Goal: Task Accomplishment & Management: Complete application form

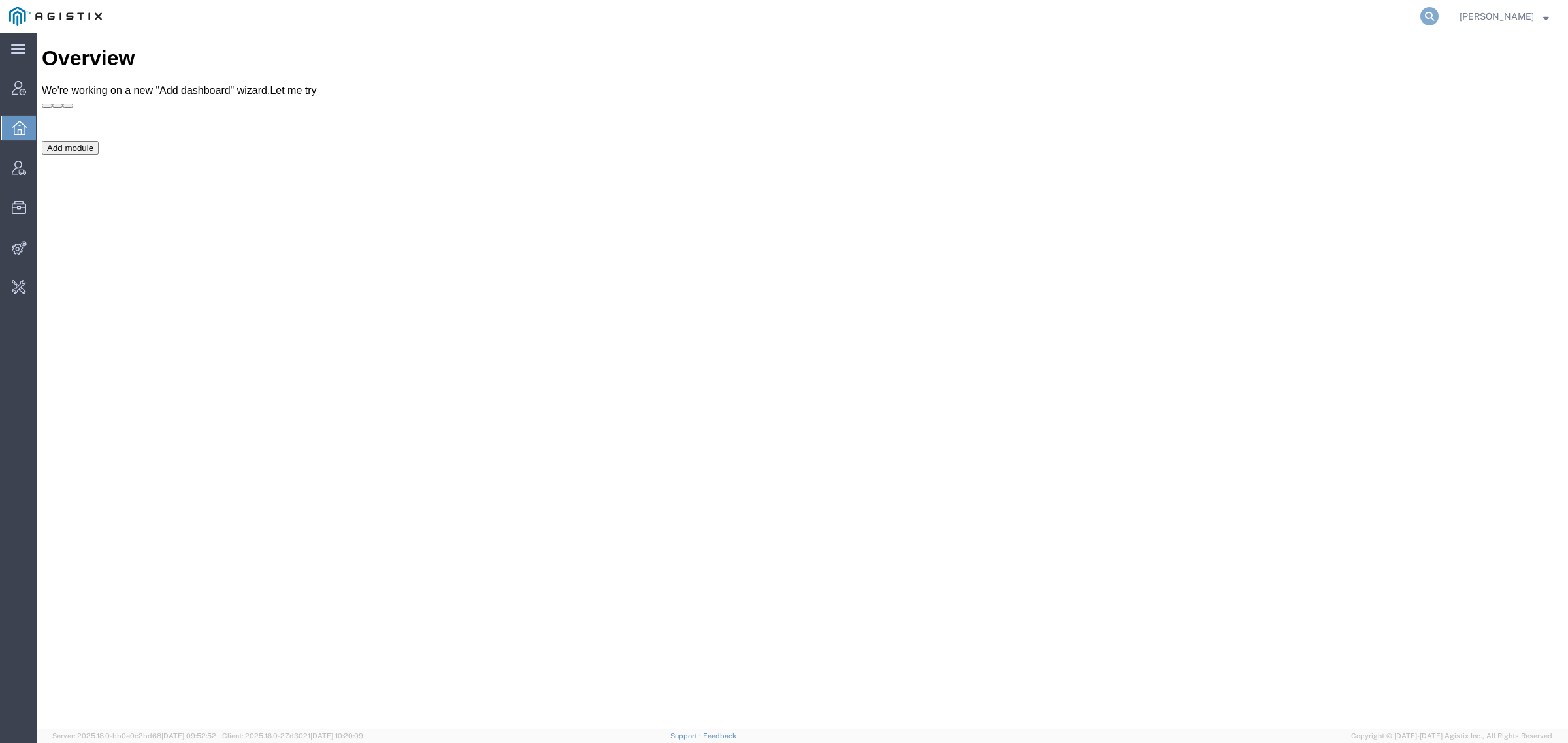
click at [1438, 12] on icon at bounding box center [1429, 16] width 18 height 18
type input "offline@syneos"
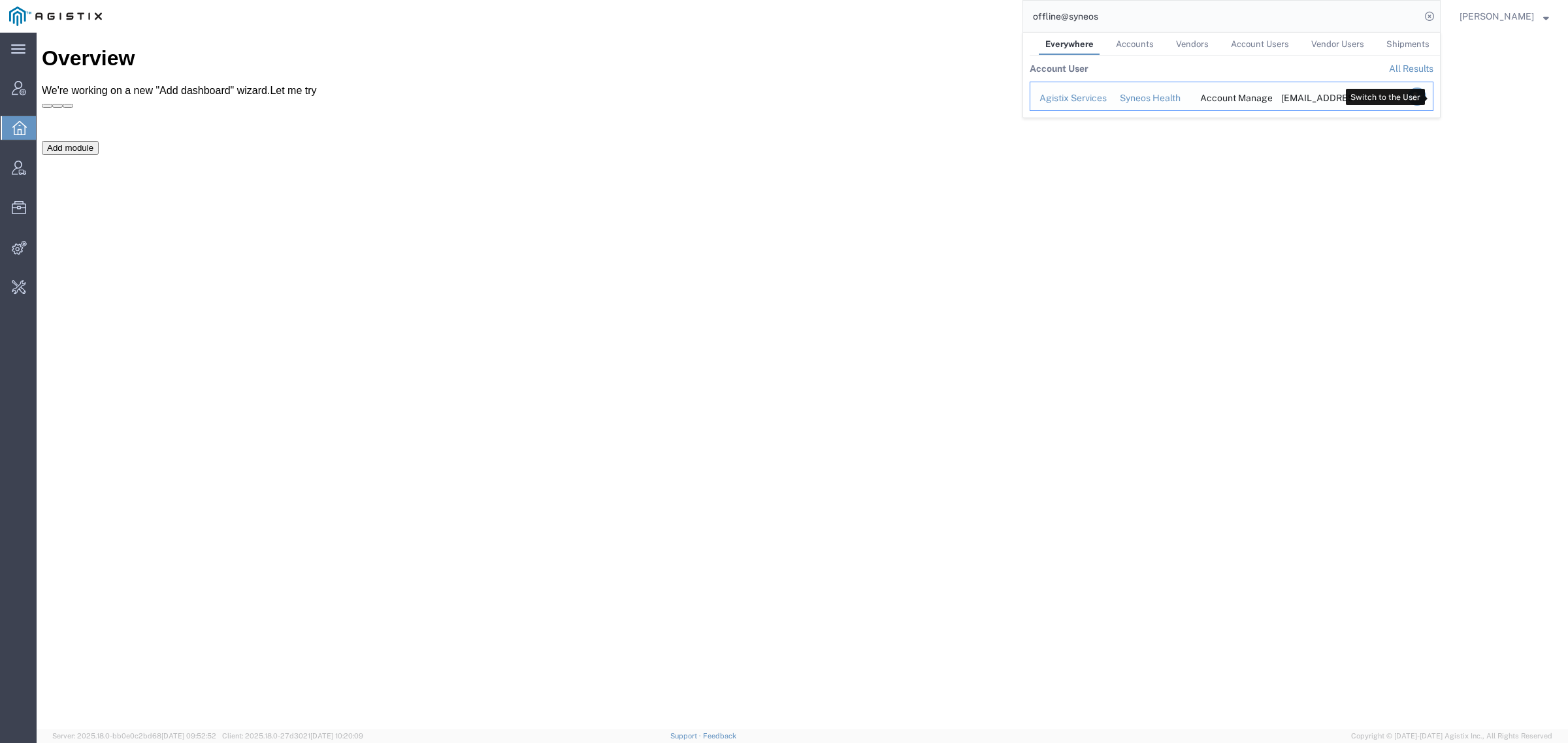
click at [1426, 95] on icon "Search Results" at bounding box center [1417, 96] width 18 height 18
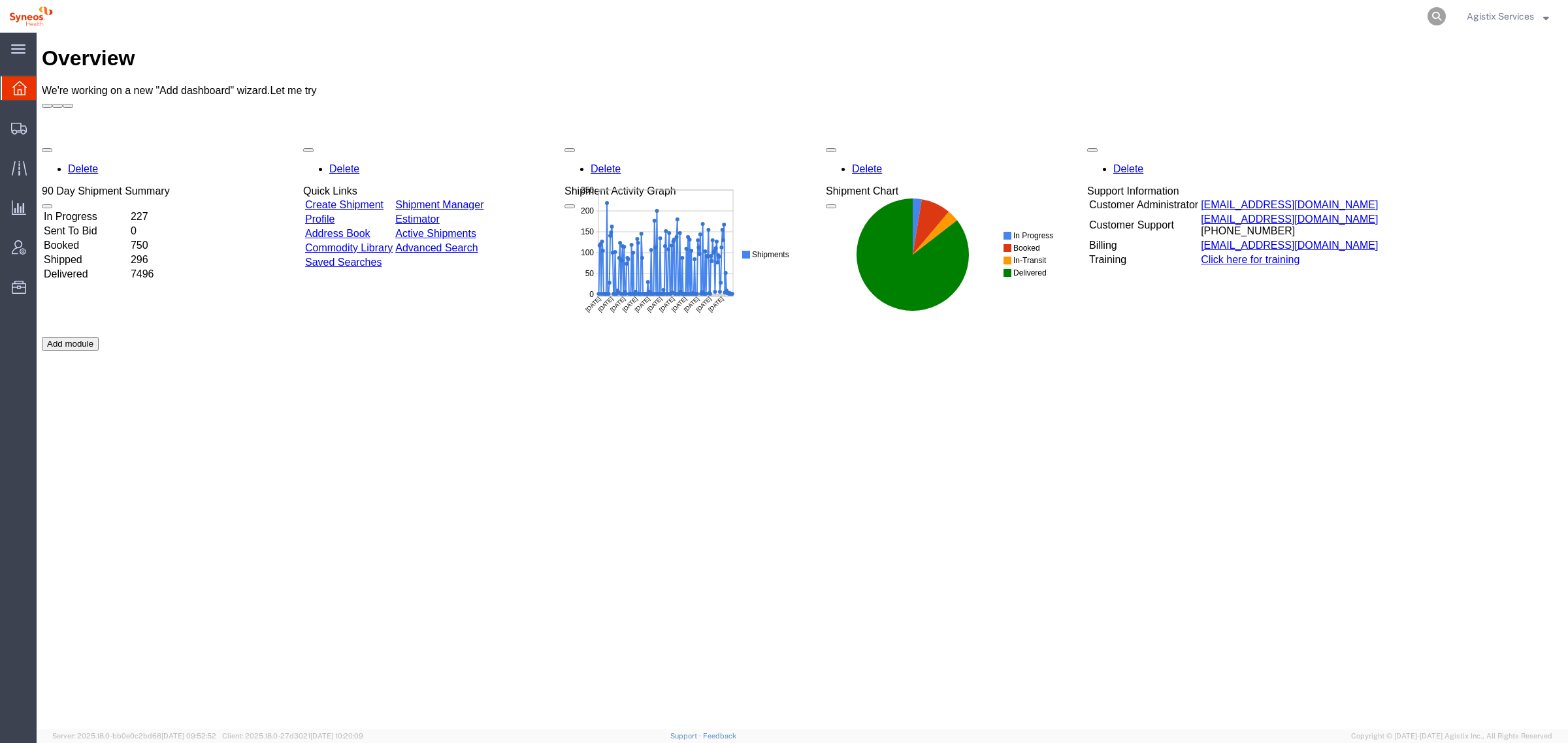
click at [1432, 13] on icon at bounding box center [1436, 16] width 18 height 18
click at [1141, 14] on input "search" at bounding box center [1228, 16] width 397 height 31
paste input "56759546"
type input "56759546"
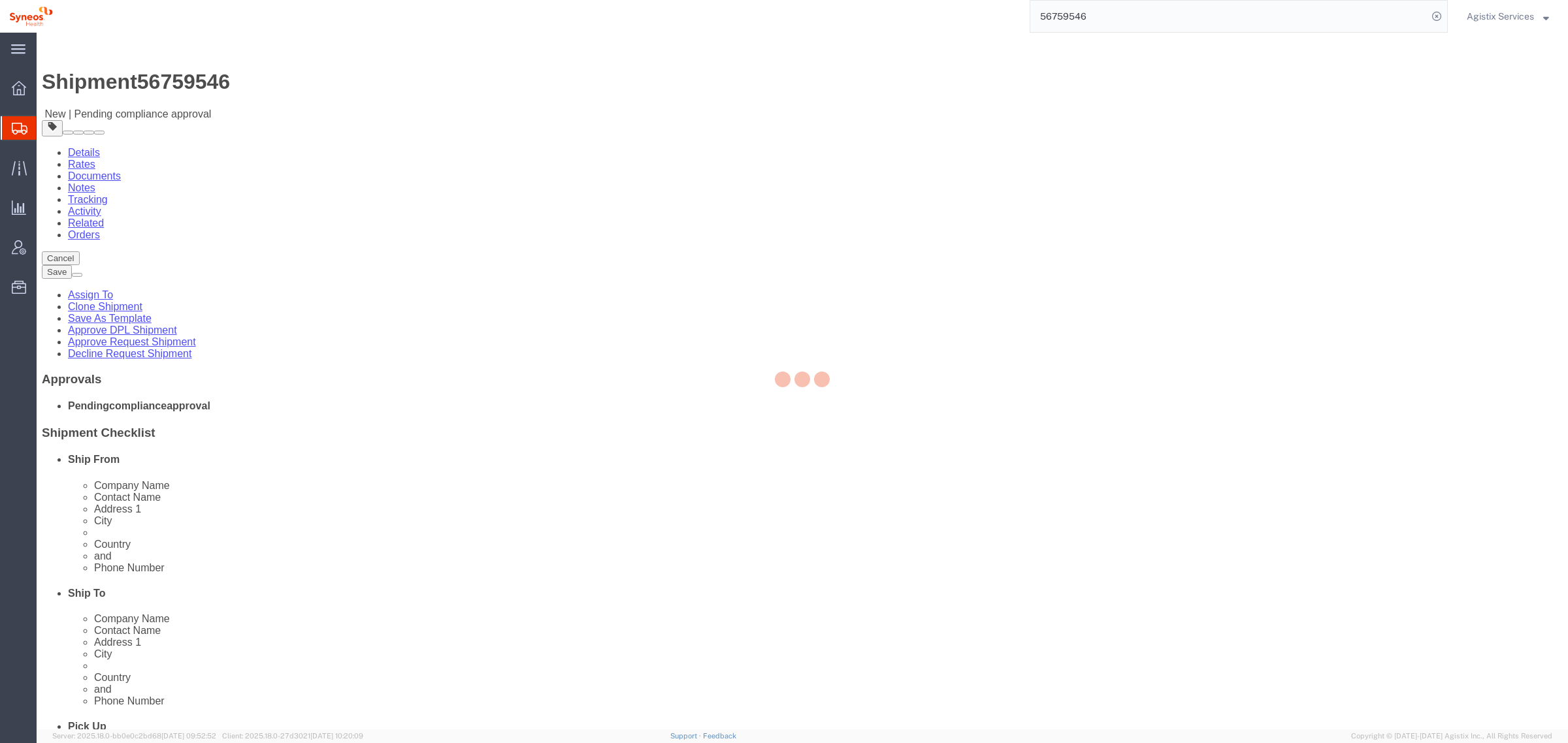
select select "66391"
select select
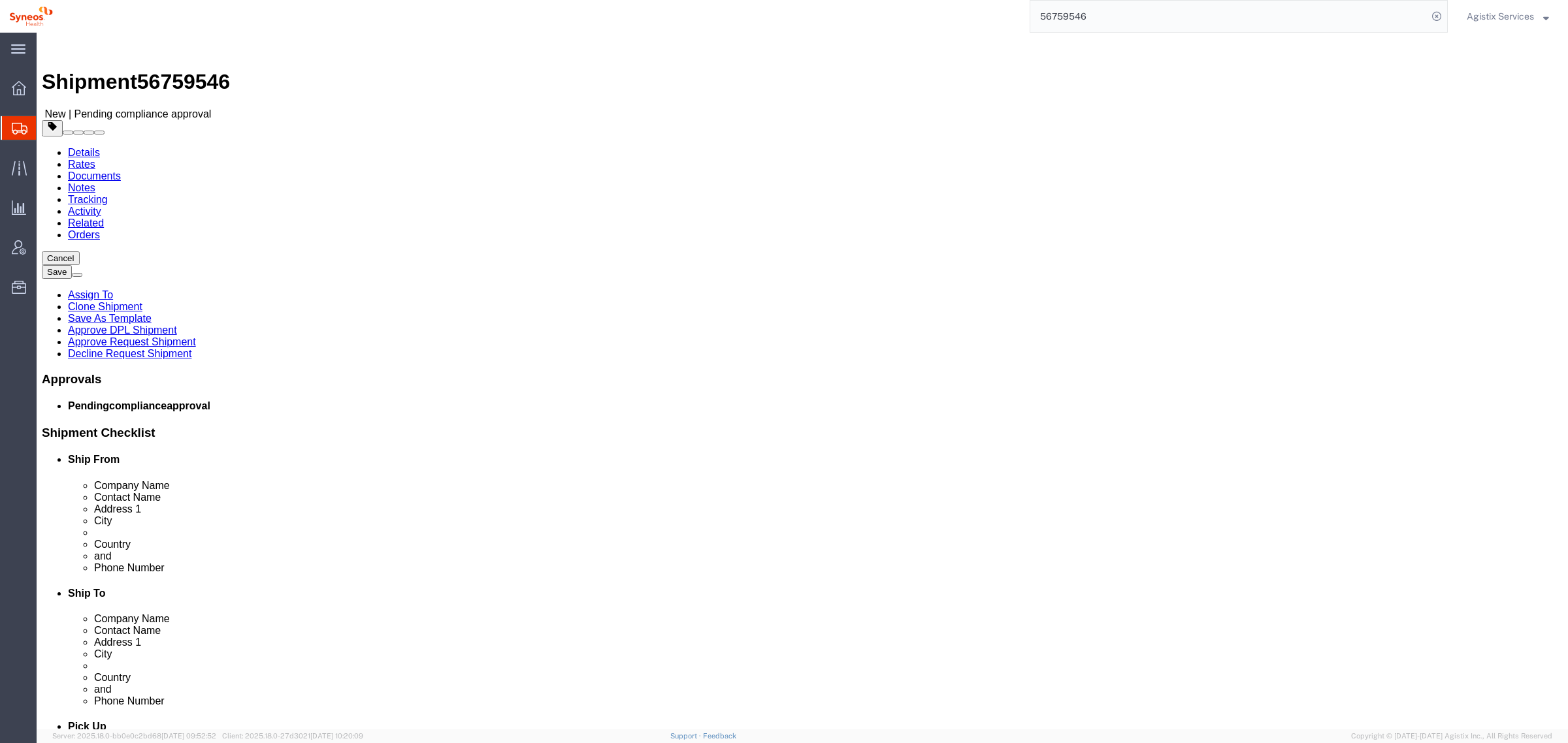
click link "Special Services"
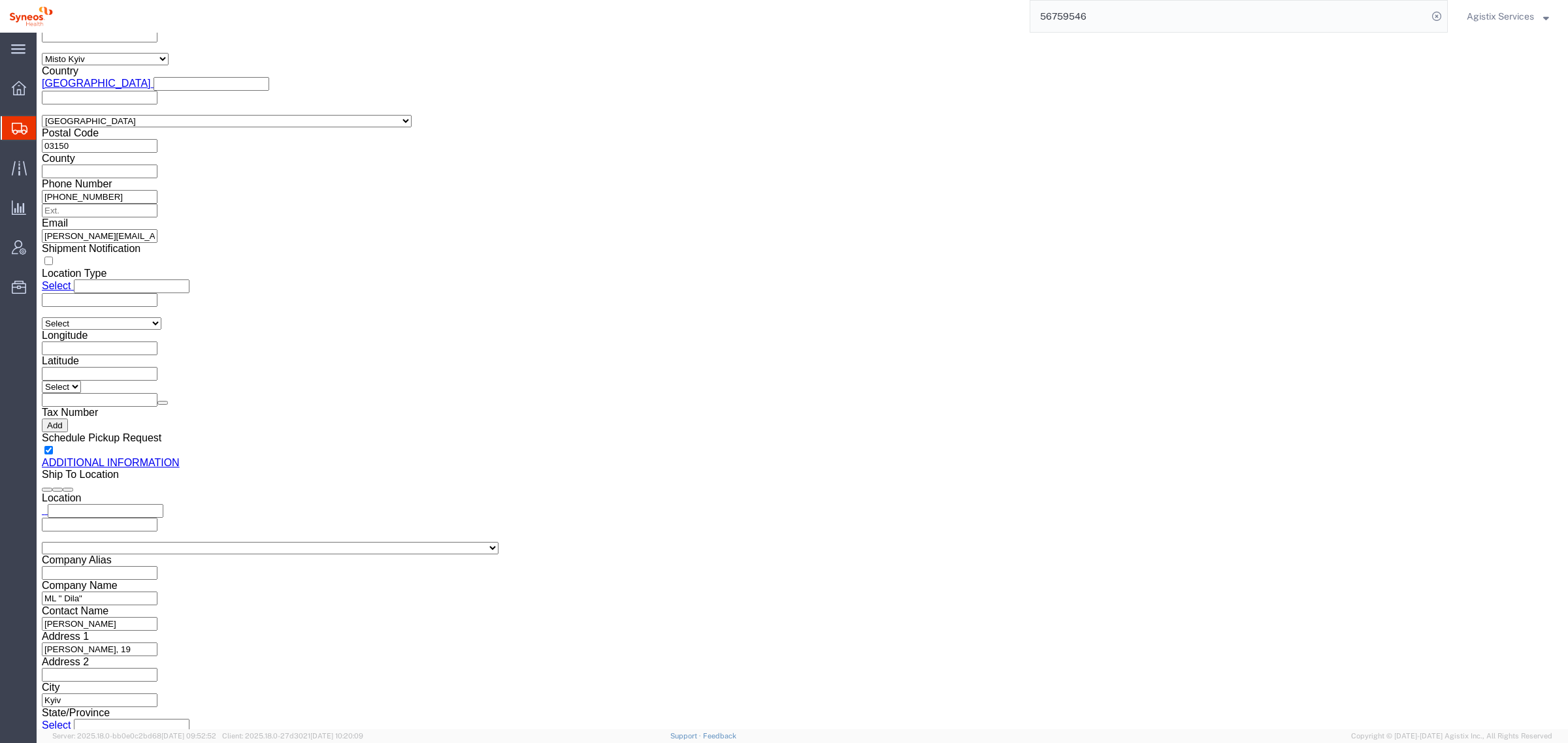
scroll to position [1308, 0]
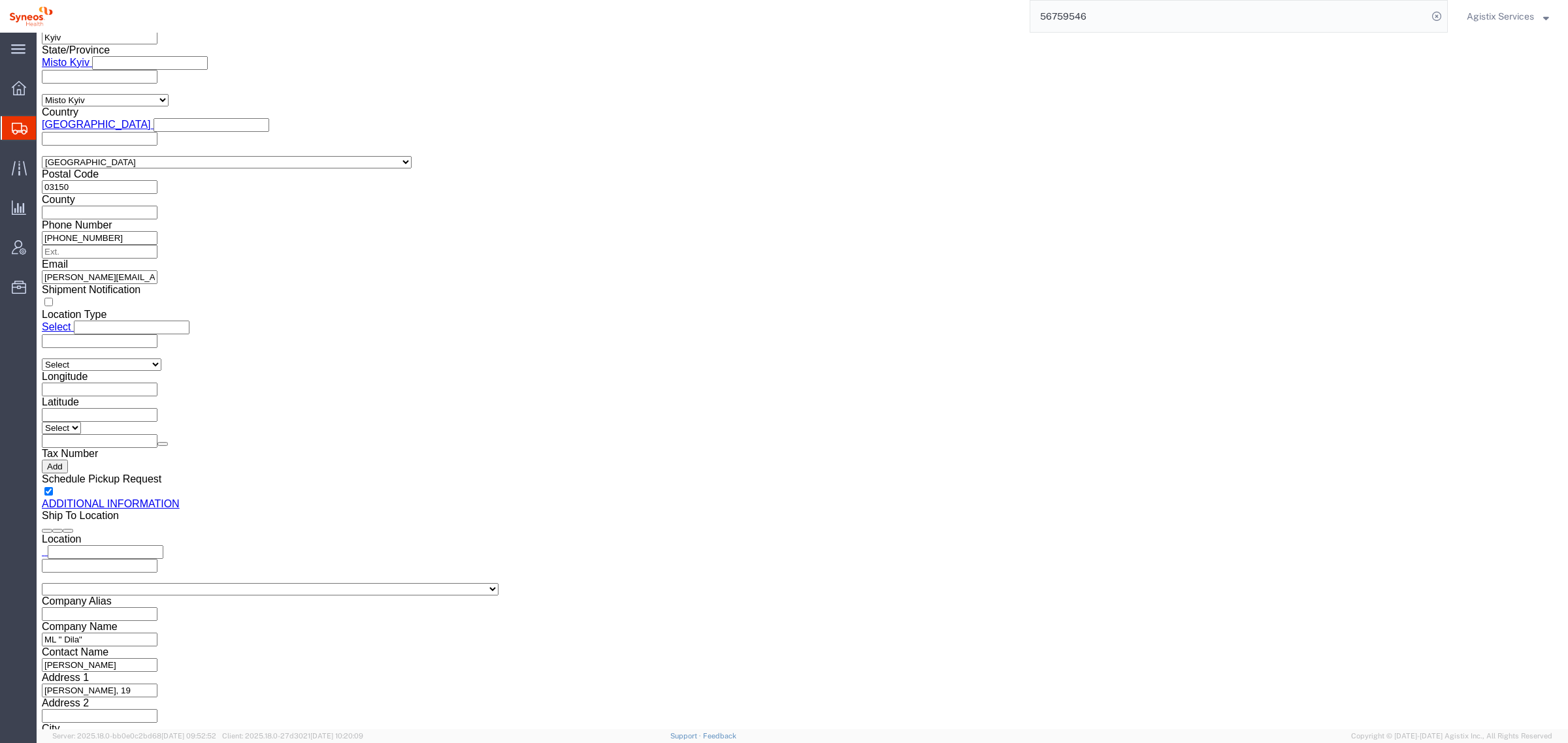
drag, startPoint x: 414, startPoint y: 201, endPoint x: 200, endPoint y: 203, distance: 214.0
click div "Email olga.kuptsova@syneoshealth.com"
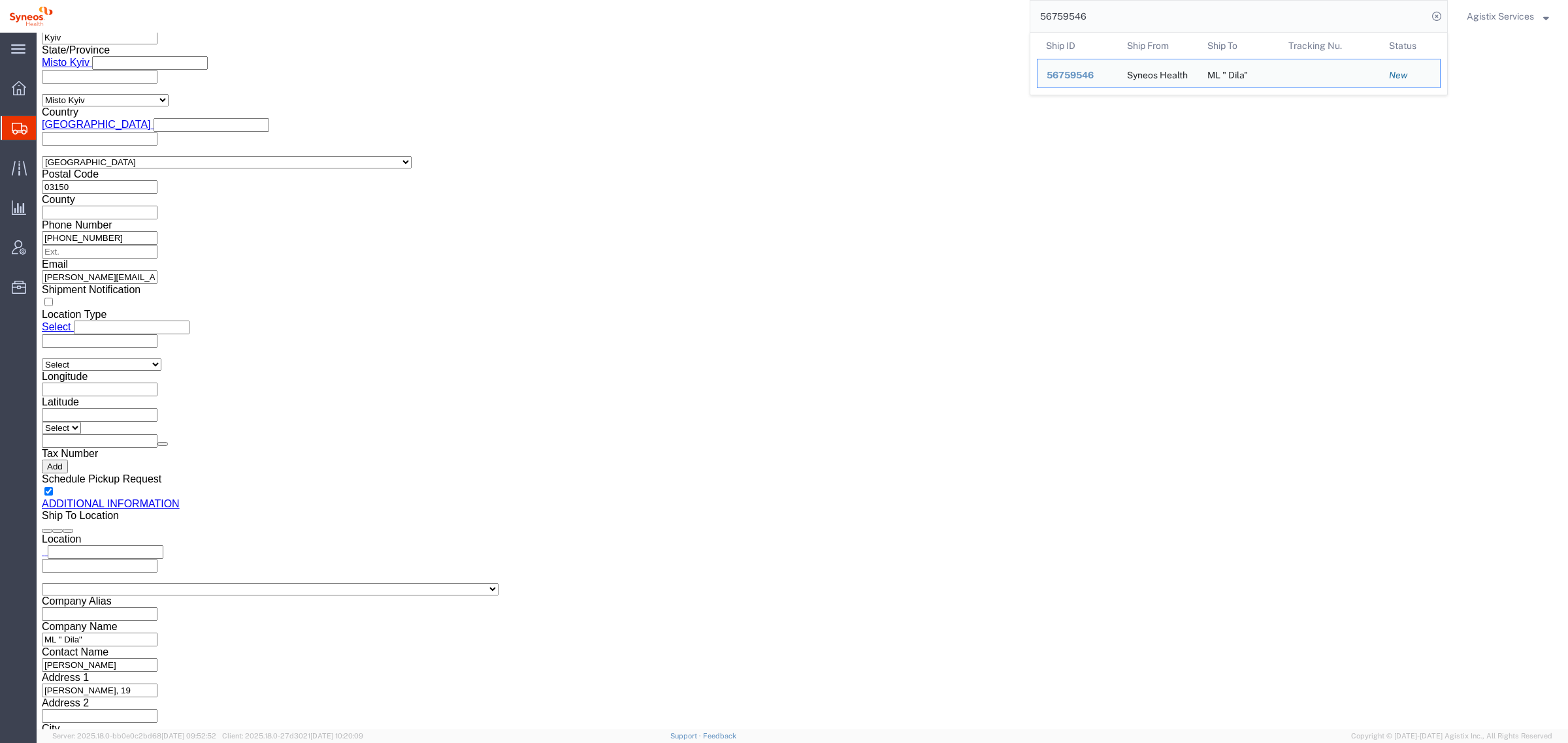
drag, startPoint x: 979, startPoint y: 13, endPoint x: 949, endPoint y: 21, distance: 31.0
click at [954, 18] on div "56759546 Ship ID Ship From Ship To Tracking Nu. Status Ship ID 56759546 Ship Fr…" at bounding box center [755, 16] width 1386 height 33
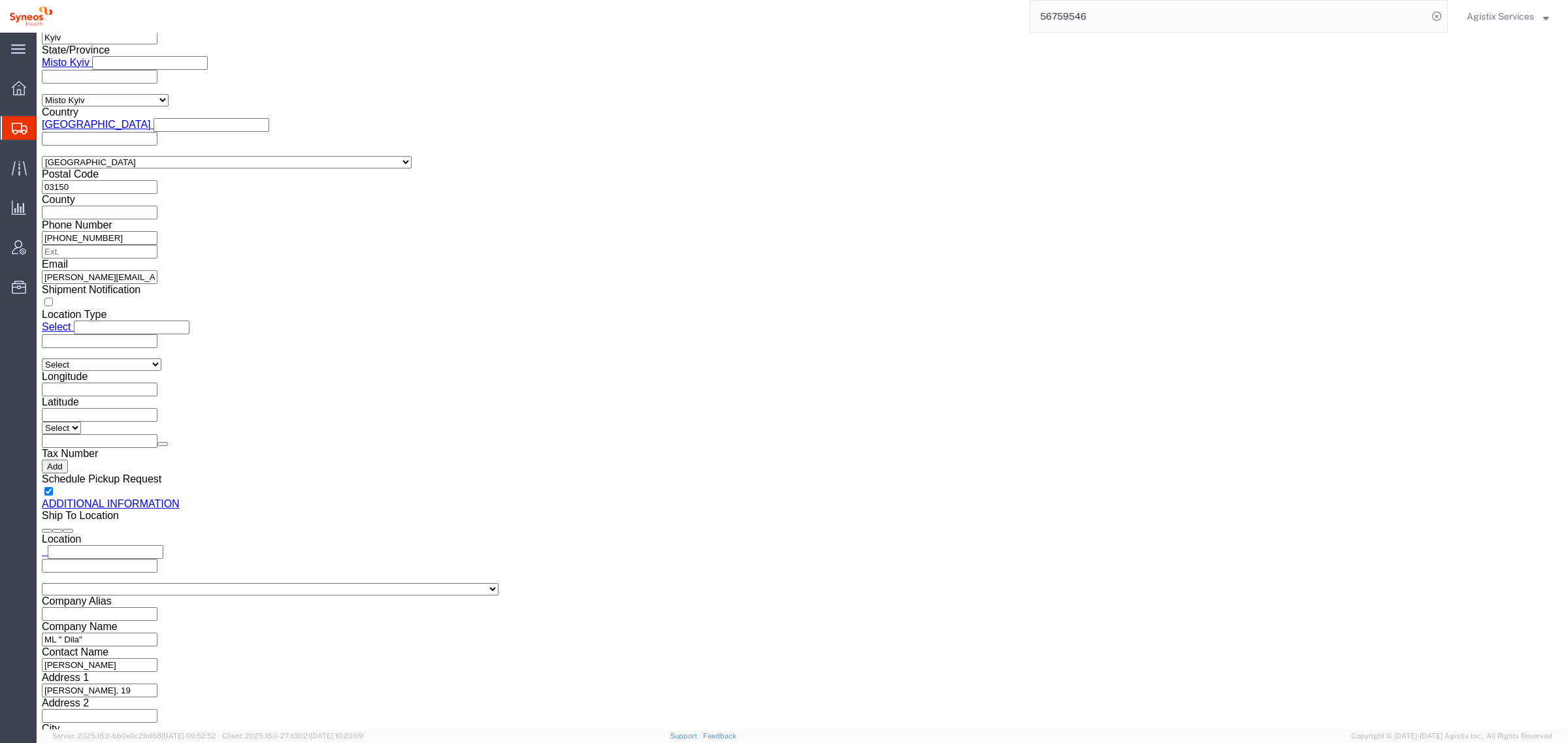
paste input "12874"
type input "56712874"
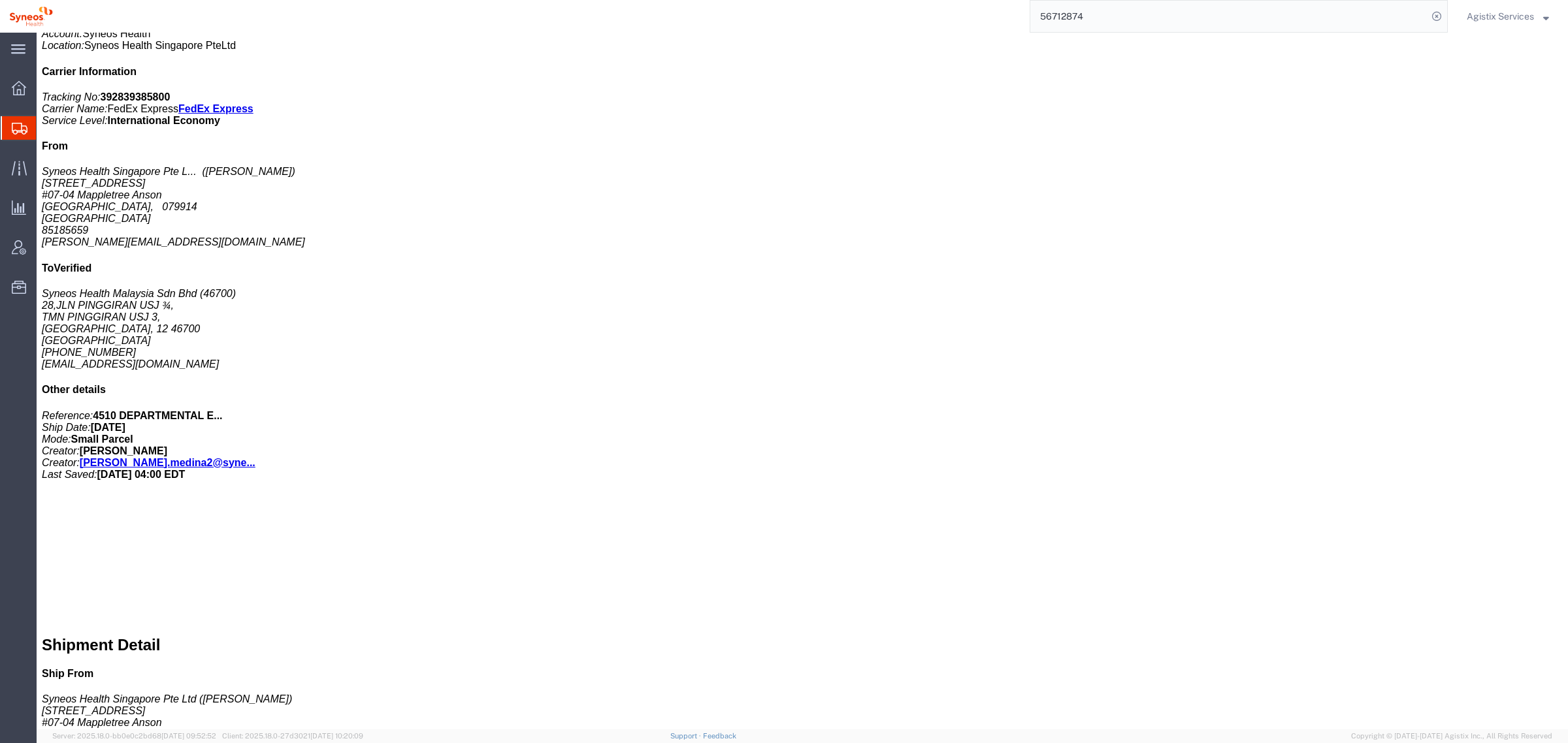
scroll to position [368, 0]
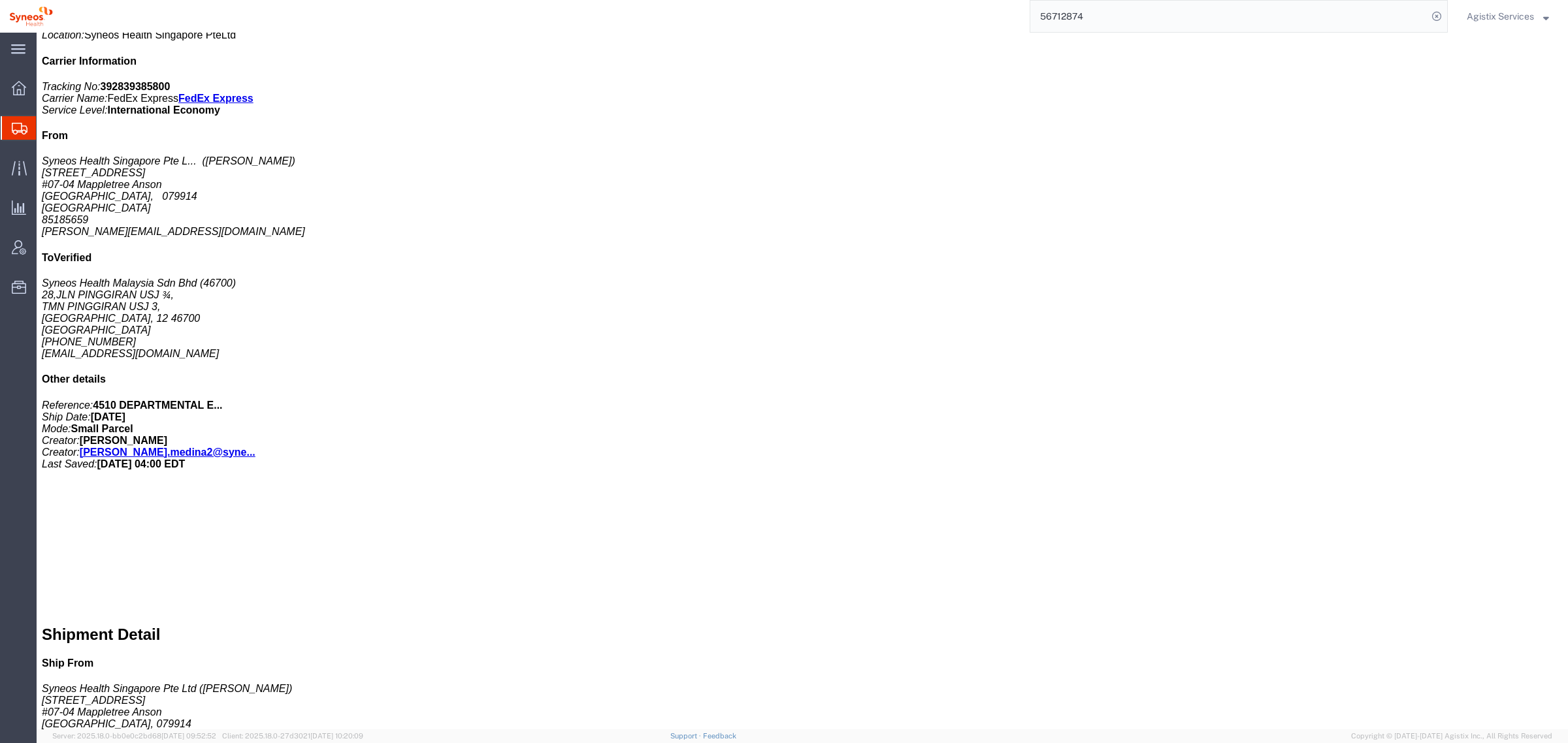
click p "Pieces: 1.00 Each"
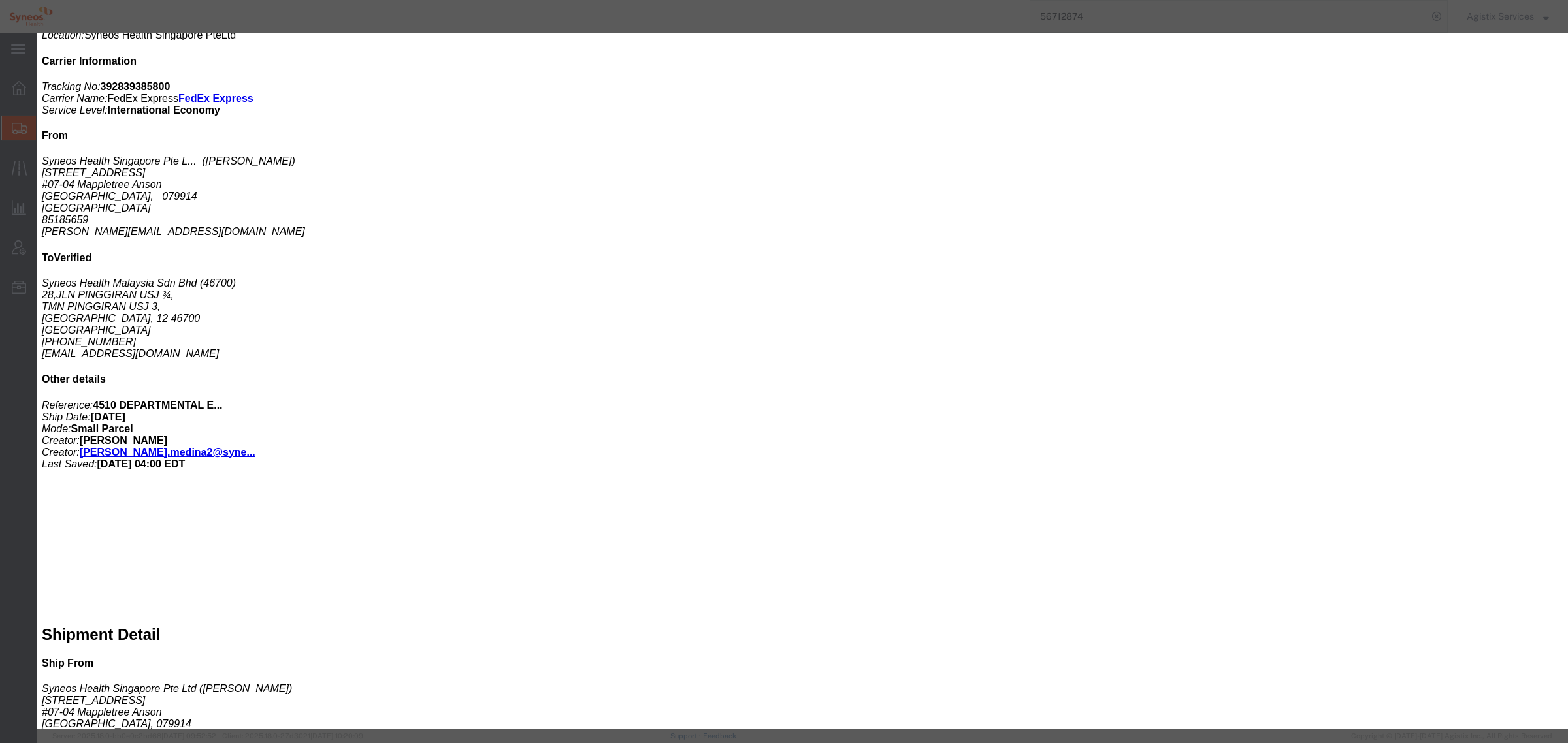
click icon "button"
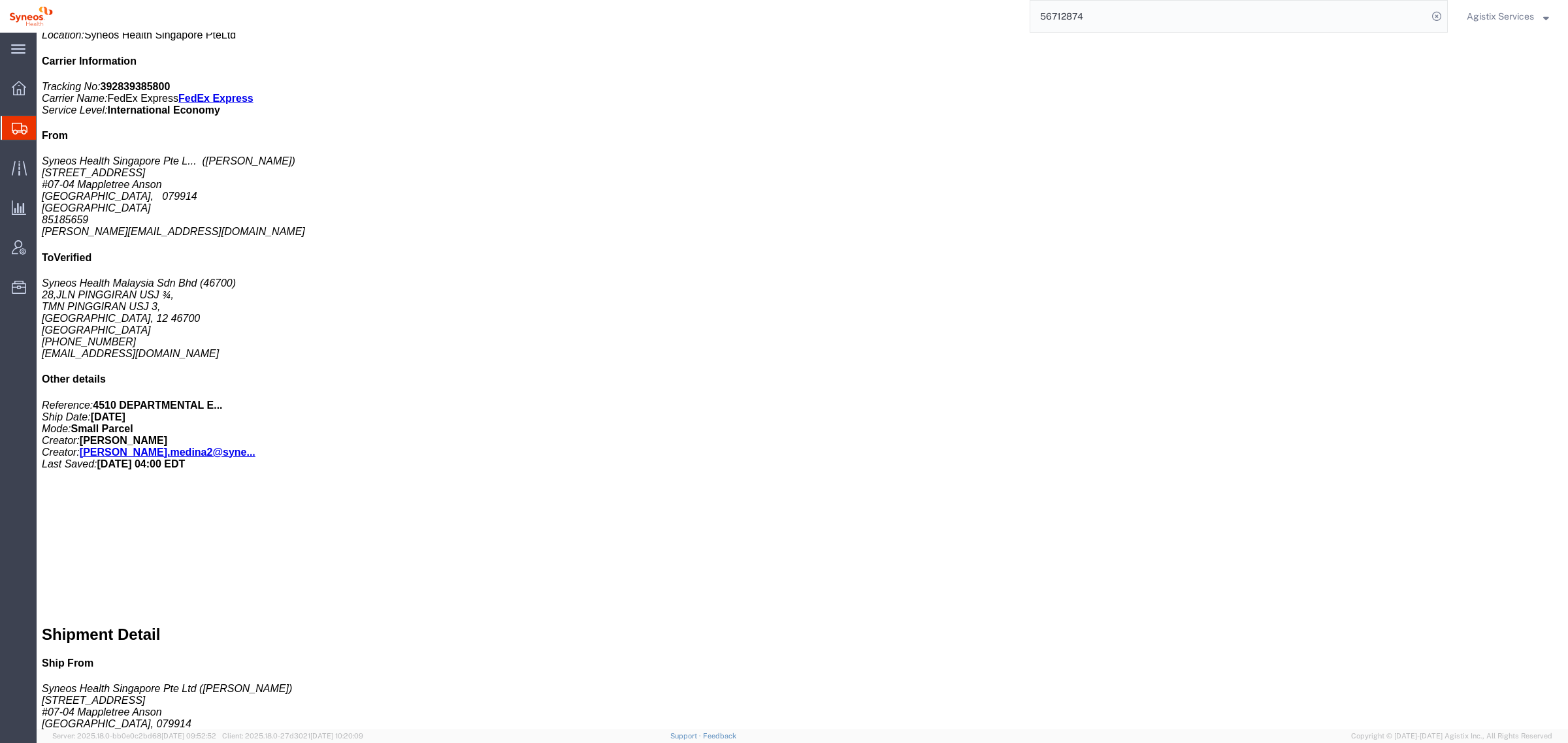
click span "button"
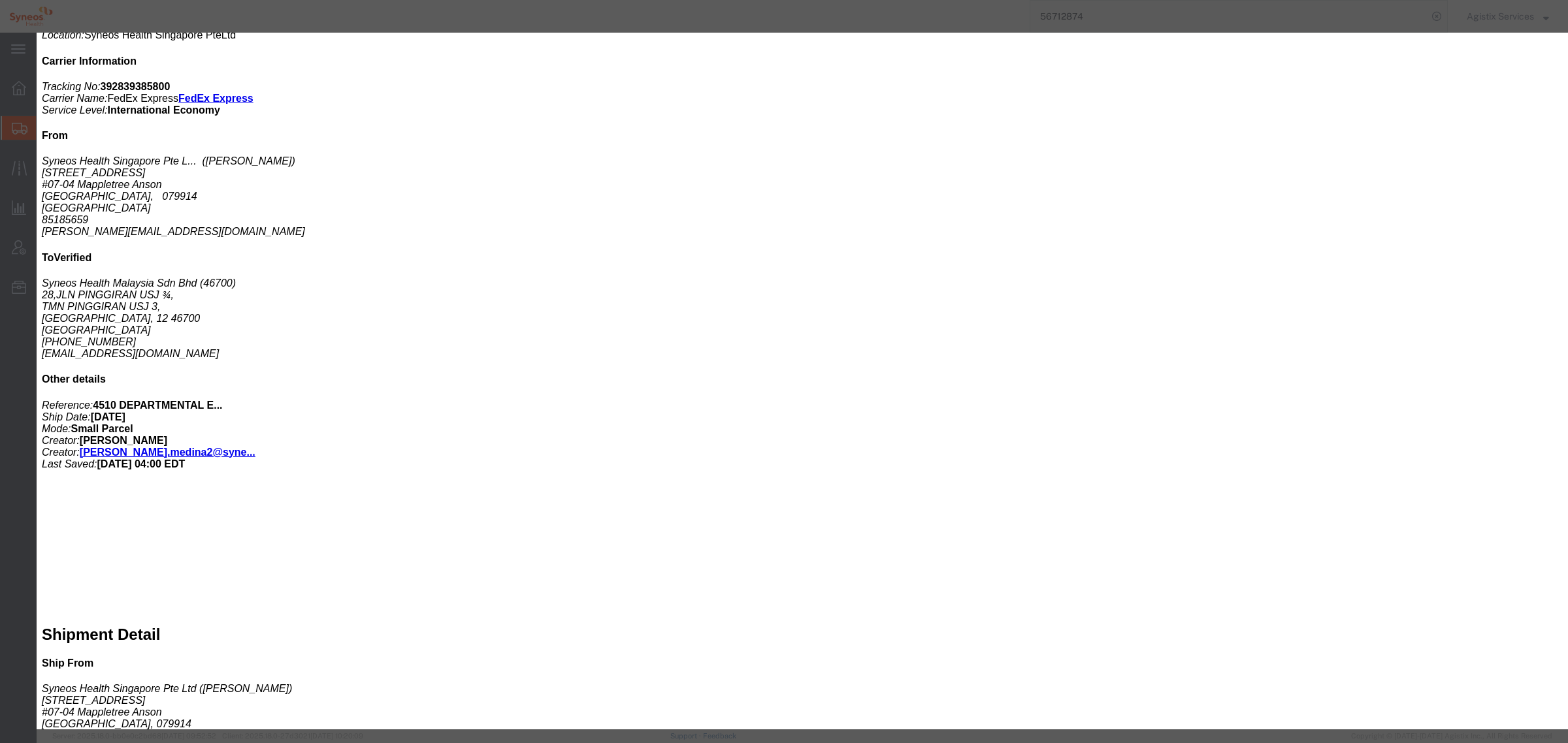
drag, startPoint x: 686, startPoint y: 92, endPoint x: 528, endPoint y: 98, distance: 158.1
click div "Dell Latitude 5430 XCTO Laptop"
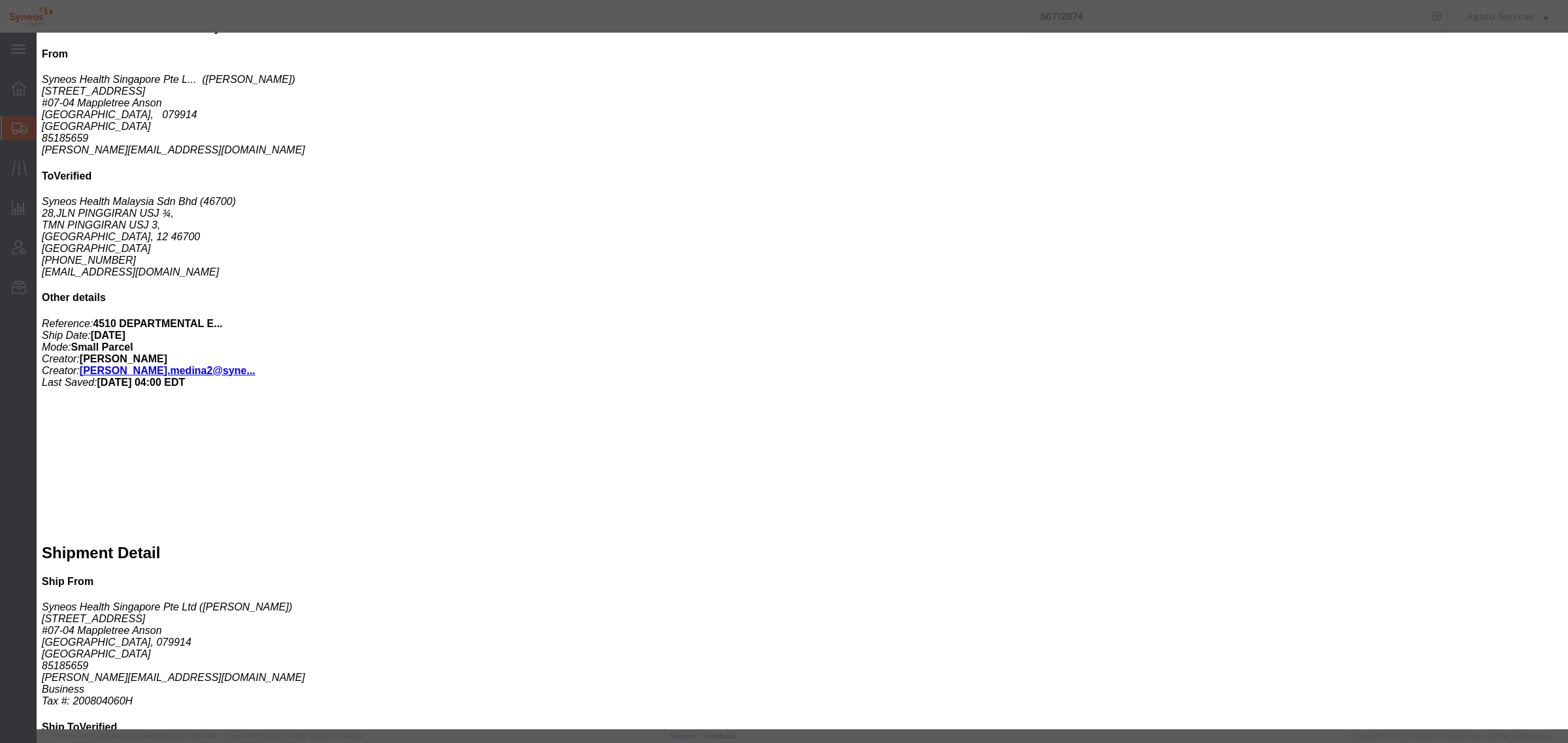
scroll to position [0, 0]
click button "button"
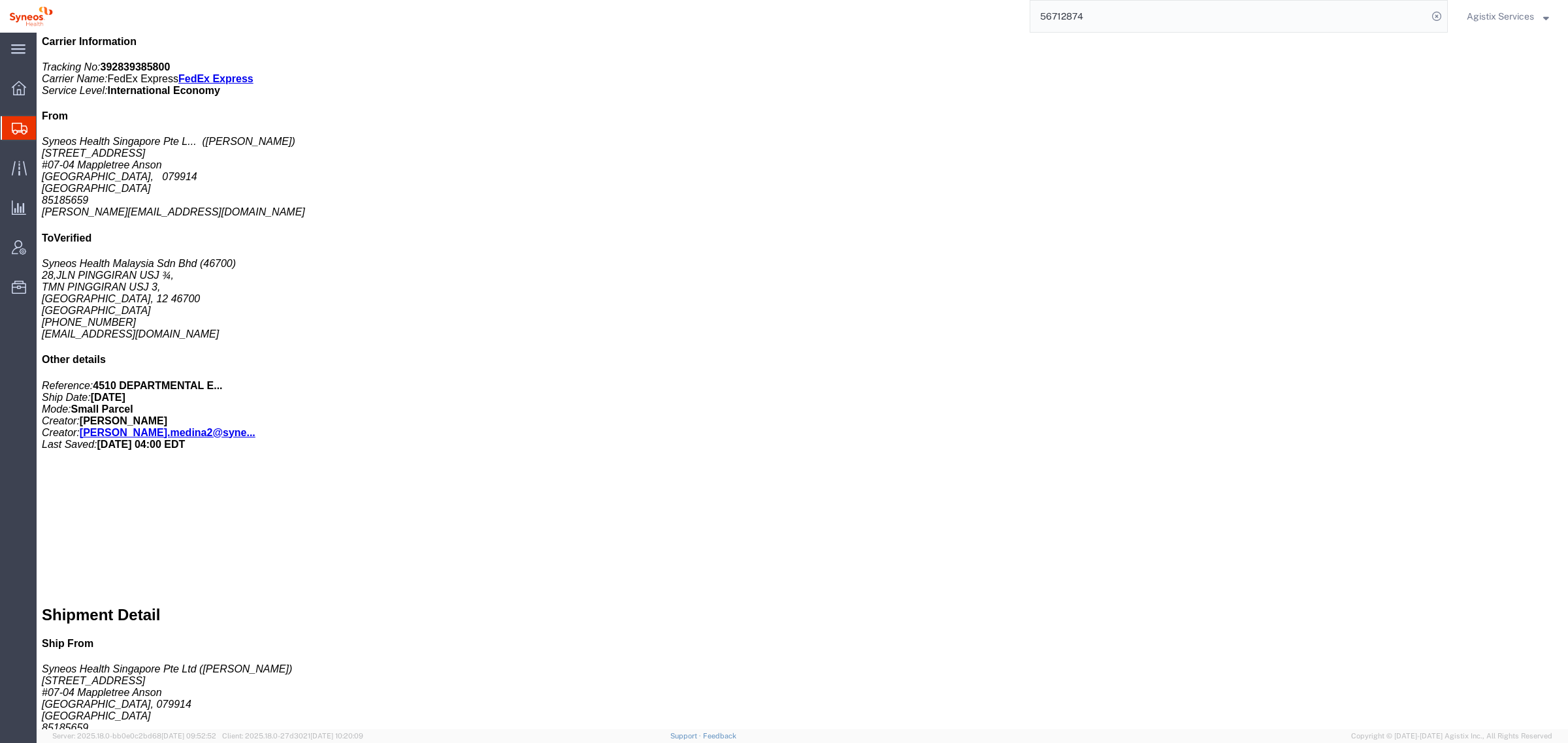
scroll to position [205, 0]
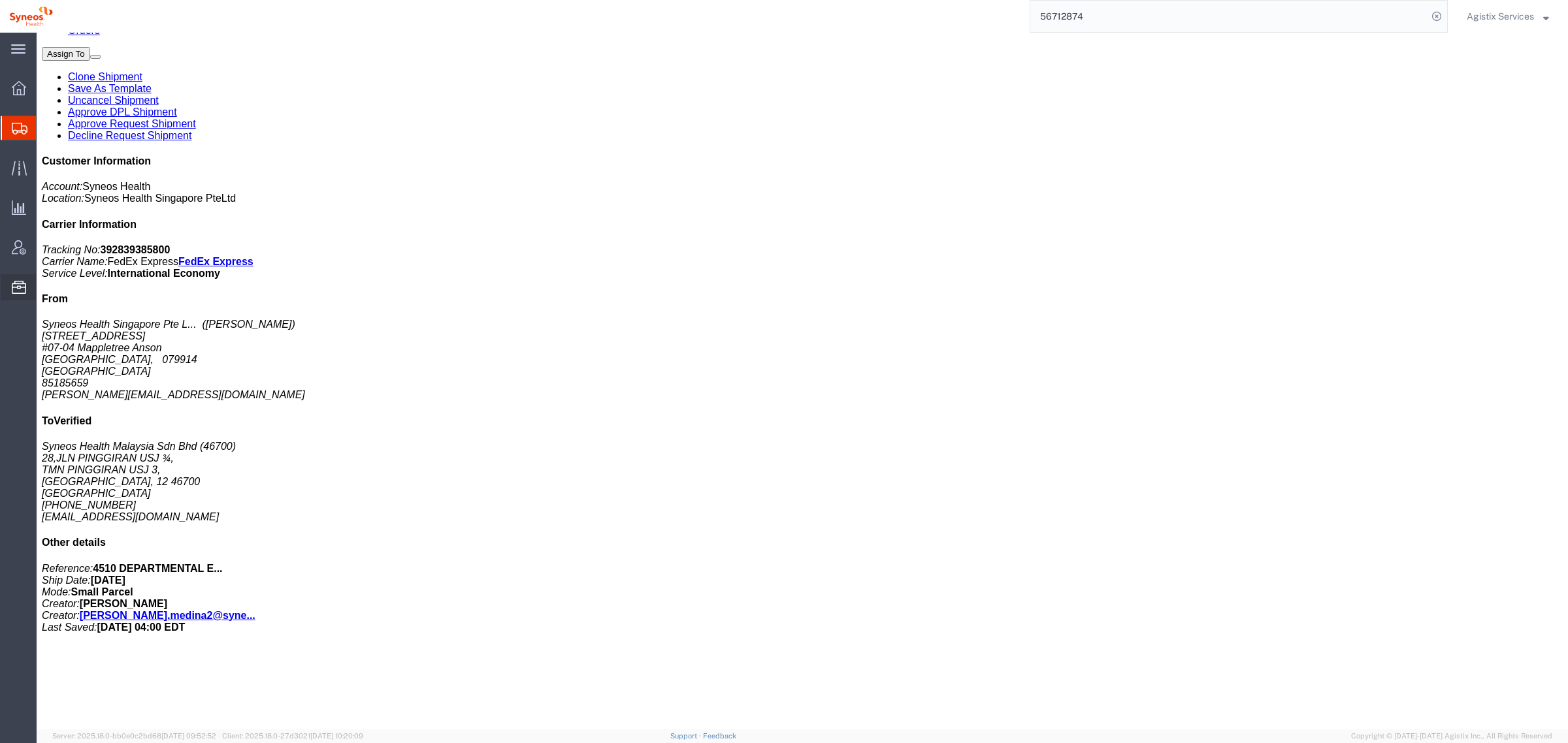
click at [0, 0] on span "Commodity Library" at bounding box center [0, 0] width 0 height 0
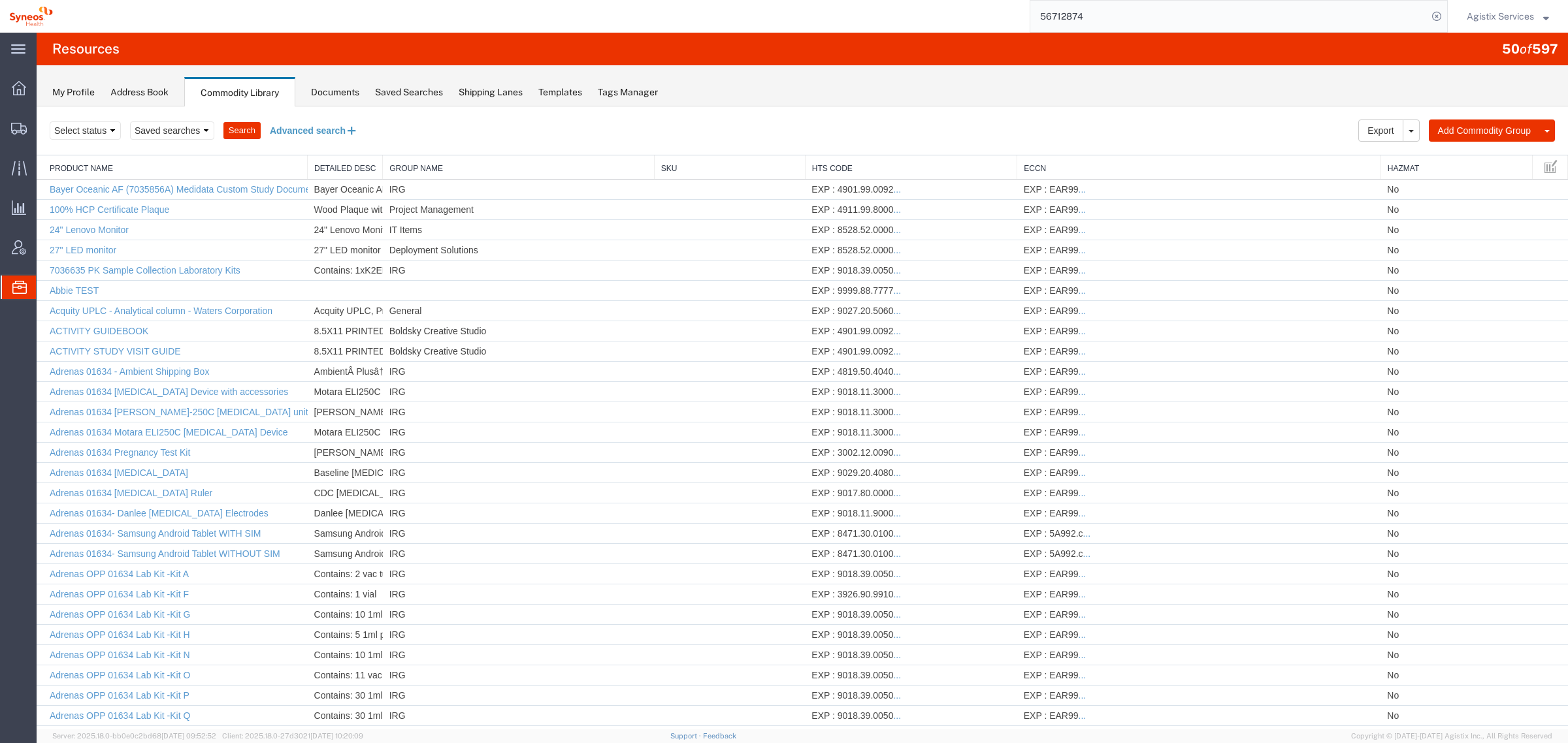
click at [308, 122] on button "Advanced search" at bounding box center [313, 130] width 106 height 22
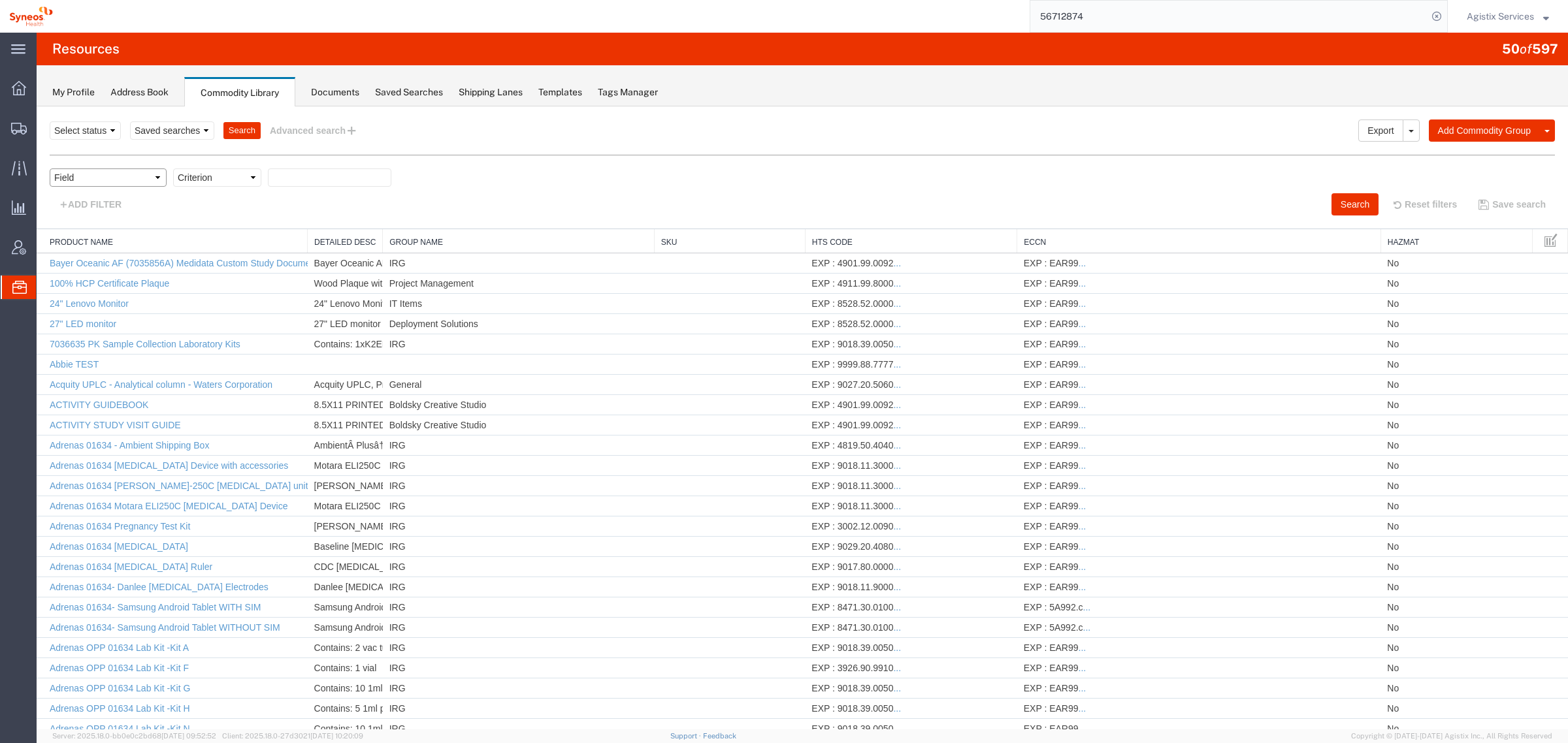
drag, startPoint x: 100, startPoint y: 175, endPoint x: 117, endPoint y: 186, distance: 20.2
click at [100, 175] on select "Field Class Commodity Category Commodity Group Commodity Quantity Commodity Val…" at bounding box center [109, 177] width 117 height 18
select select "productName"
click at [50, 169] on select "Field Class Commodity Category Commodity Group Commodity Quantity Commodity Val…" at bounding box center [109, 177] width 117 height 18
click at [222, 184] on select "Criterion contains does not contain is is blank is not blank starts with" at bounding box center [217, 177] width 88 height 18
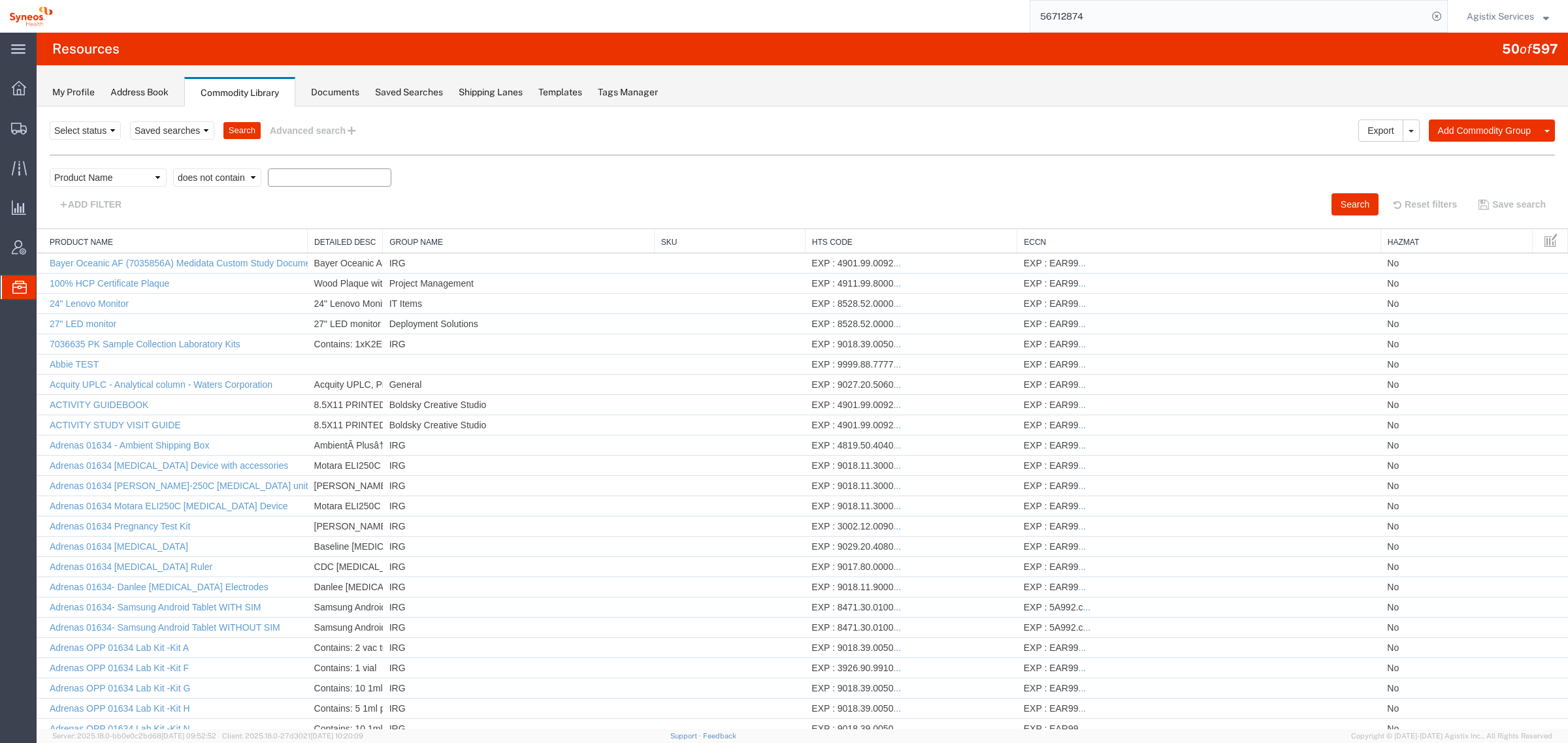
click at [173, 169] on select "Criterion contains does not contain is is blank is not blank starts with" at bounding box center [217, 177] width 88 height 18
click at [219, 180] on select "Criterion contains does not contain is is blank is not blank starts with" at bounding box center [217, 177] width 88 height 18
select select "contains"
click at [173, 169] on select "Criterion contains does not contain is is blank is not blank starts with" at bounding box center [217, 177] width 88 height 18
click at [278, 187] on div "Field Class Commodity Category Commodity Group Commodity Quantity Commodity Val…" at bounding box center [802, 181] width 1505 height 25
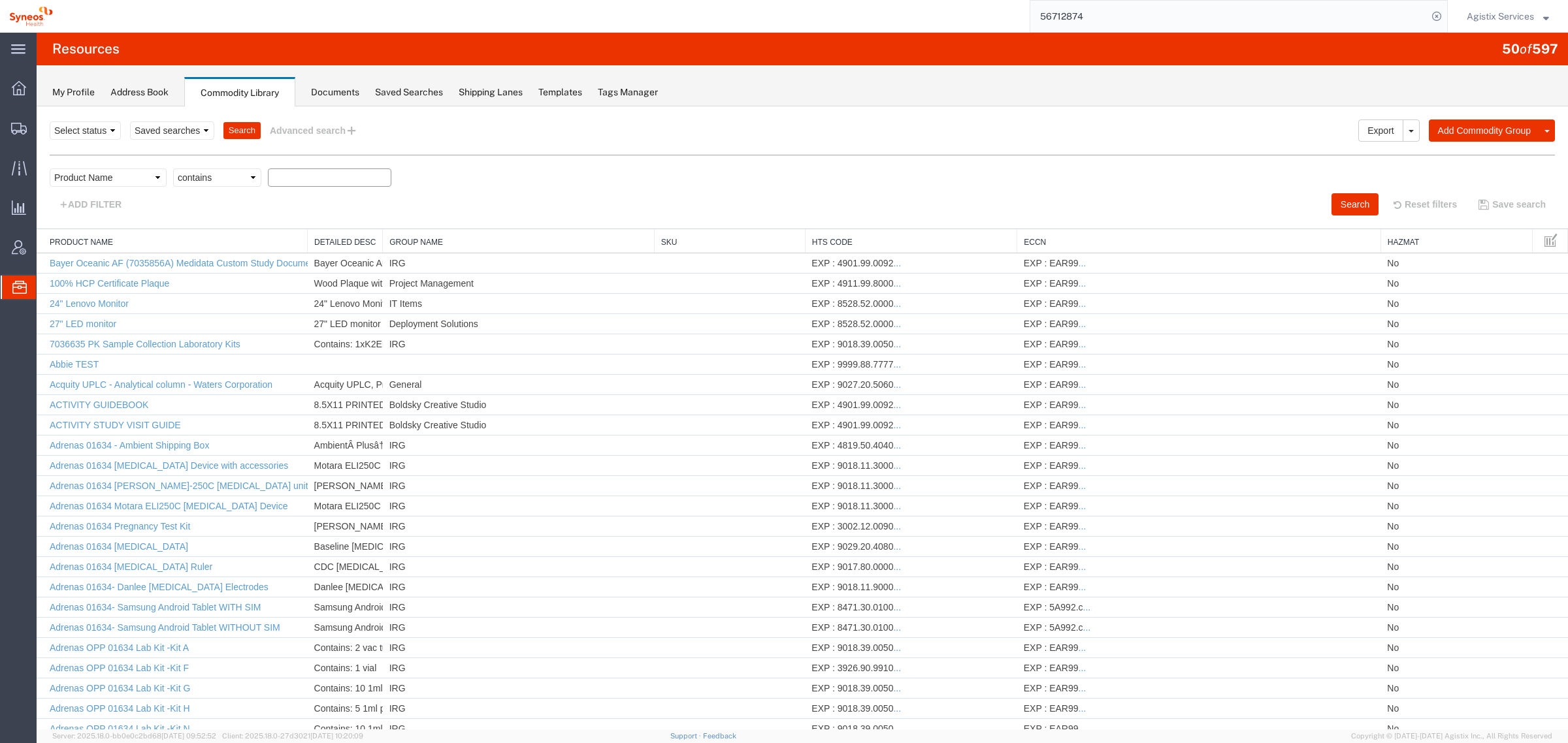
click at [352, 177] on input "text" at bounding box center [329, 177] width 124 height 18
paste input "Dell Latitude 5430 XCTO Laptop"
type input "Dell Latitude 5430 XCTO Laptop"
click at [1344, 195] on button "Search" at bounding box center [1354, 204] width 47 height 22
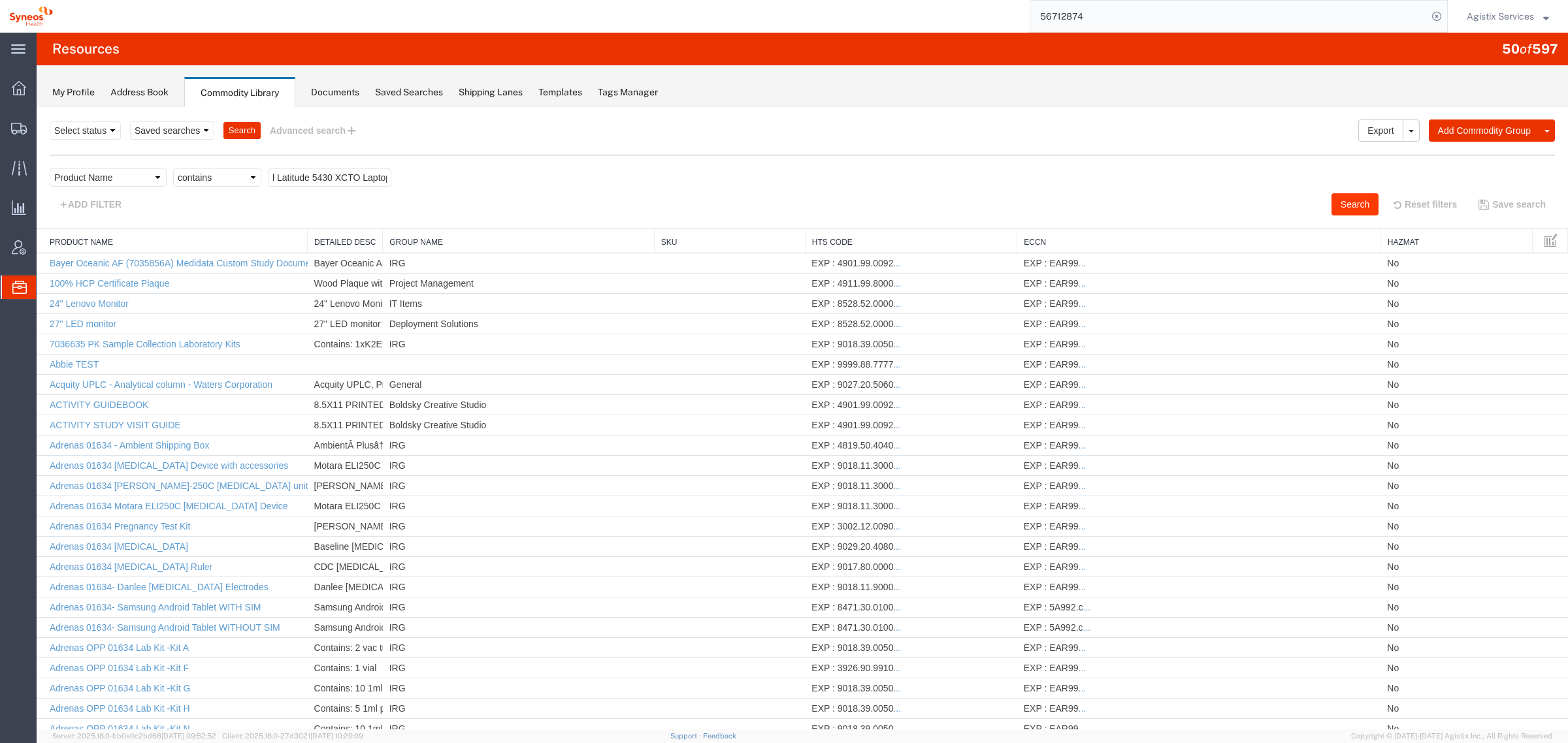
scroll to position [0, 0]
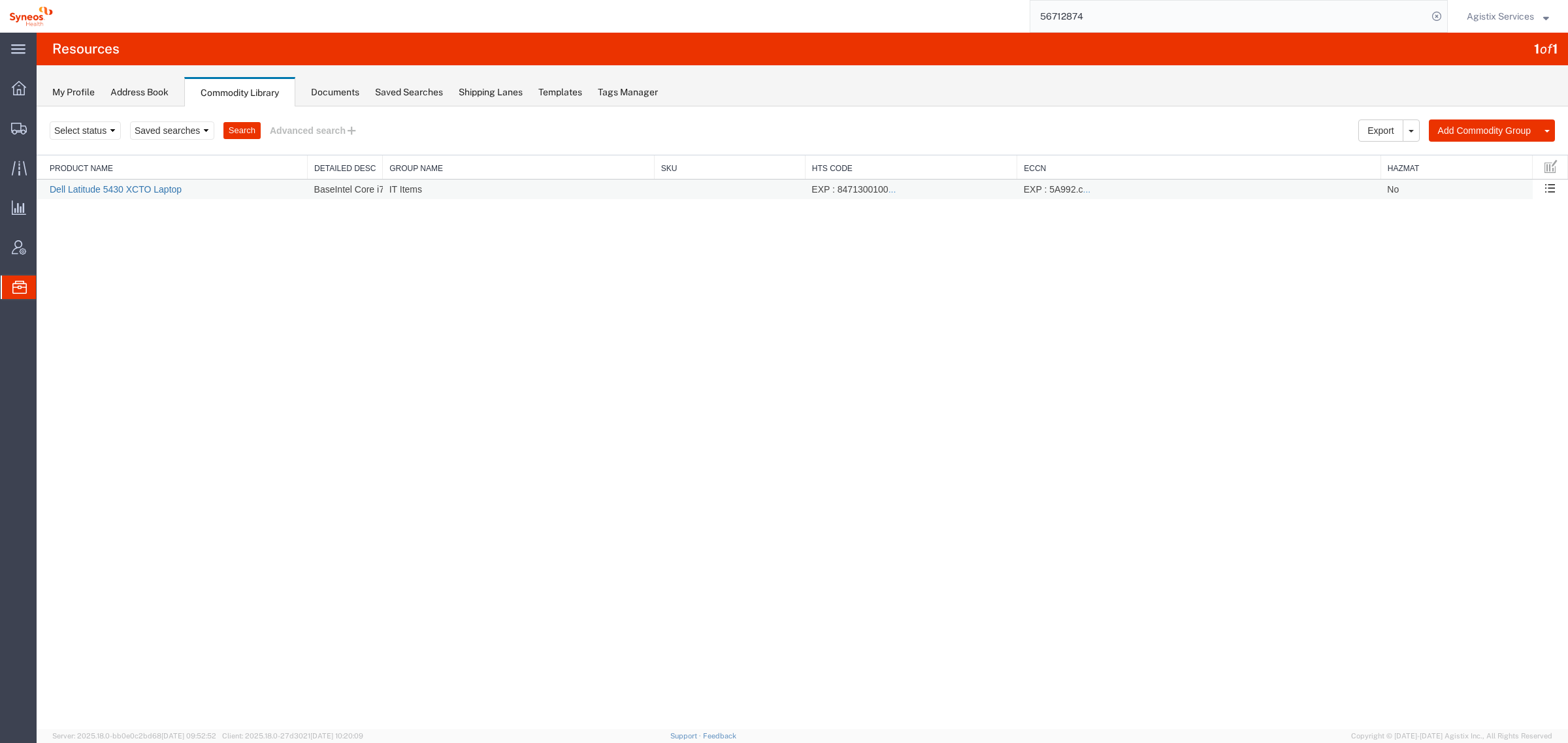
drag, startPoint x: 154, startPoint y: 181, endPoint x: 152, endPoint y: 188, distance: 7.3
click at [154, 181] on td "Dell Latitude 5430 XCTO Laptop" at bounding box center [172, 190] width 271 height 20
click at [152, 188] on link "Dell Latitude 5430 XCTO Laptop" at bounding box center [116, 190] width 132 height 10
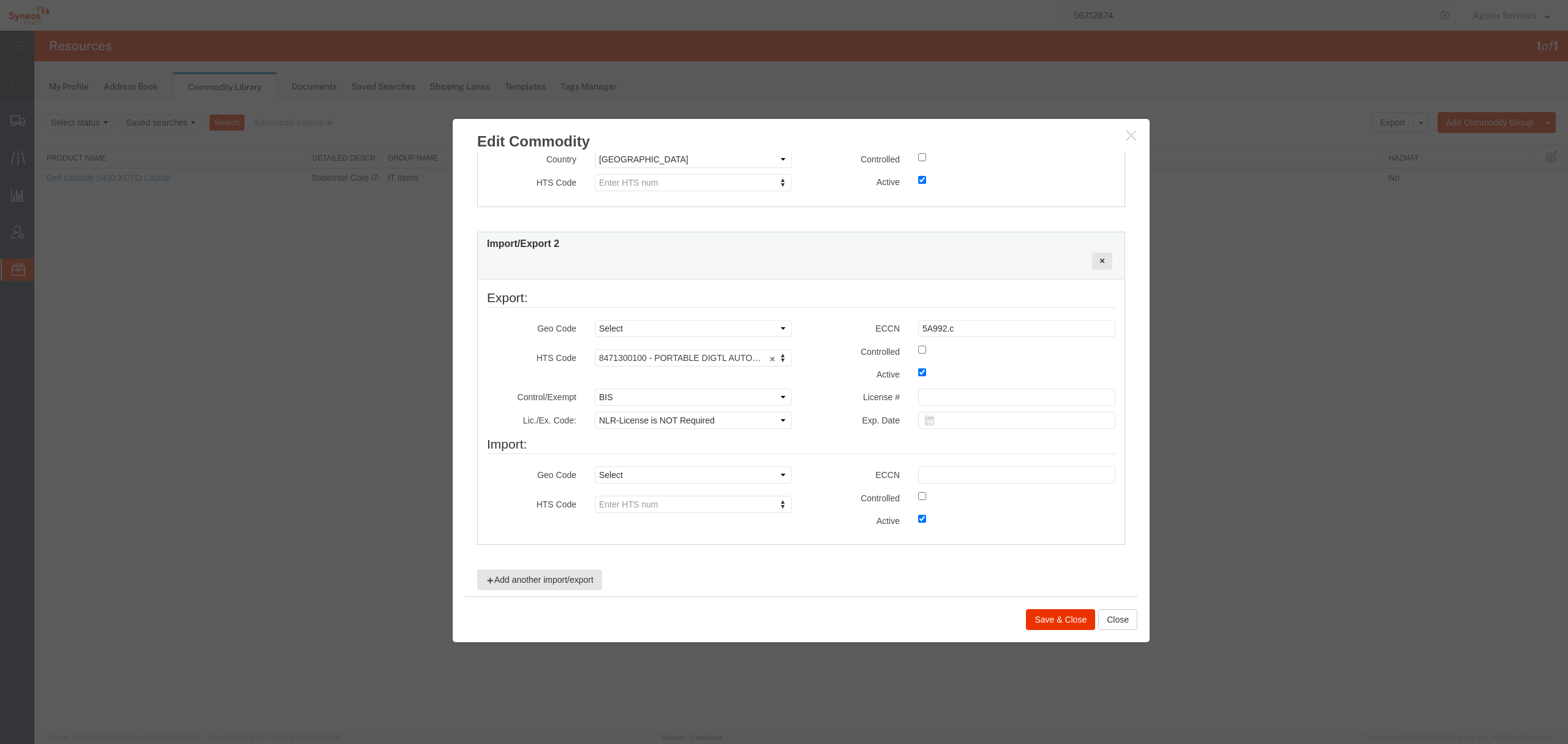
scroll to position [661, 0]
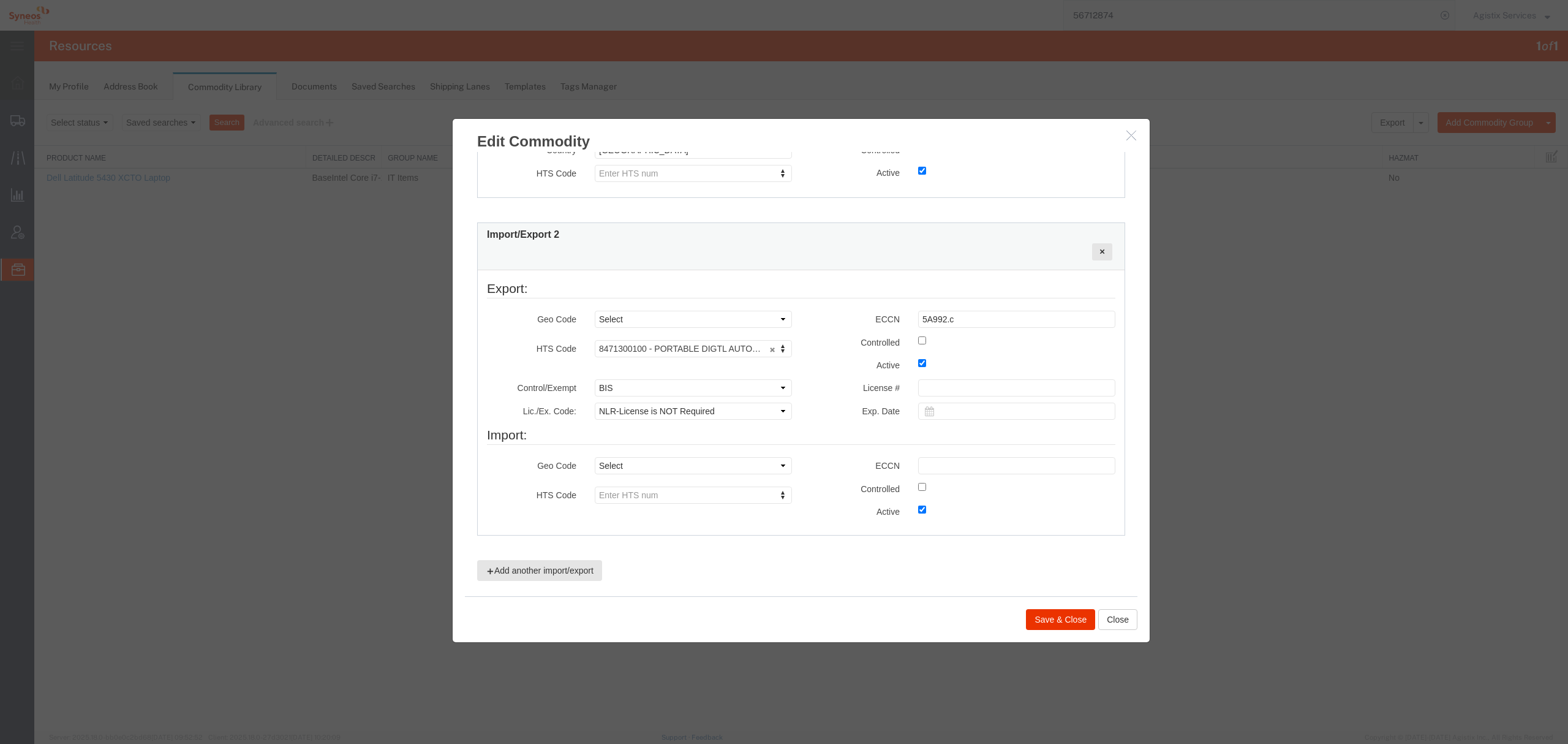
click at [1133, 134] on icon "button" at bounding box center [1131, 134] width 9 height 10
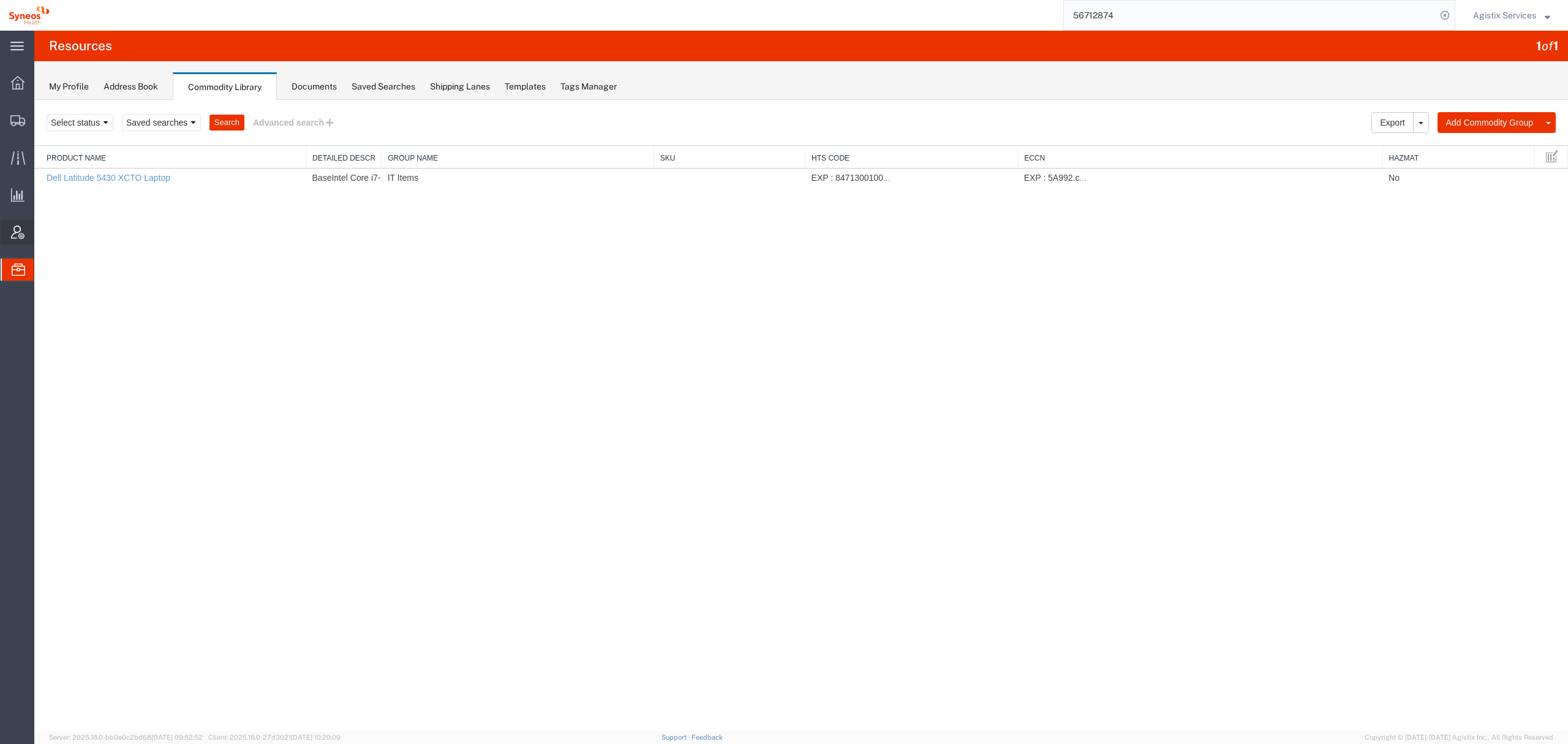
click at [42, 231] on span "Account Admin" at bounding box center [38, 232] width 9 height 24
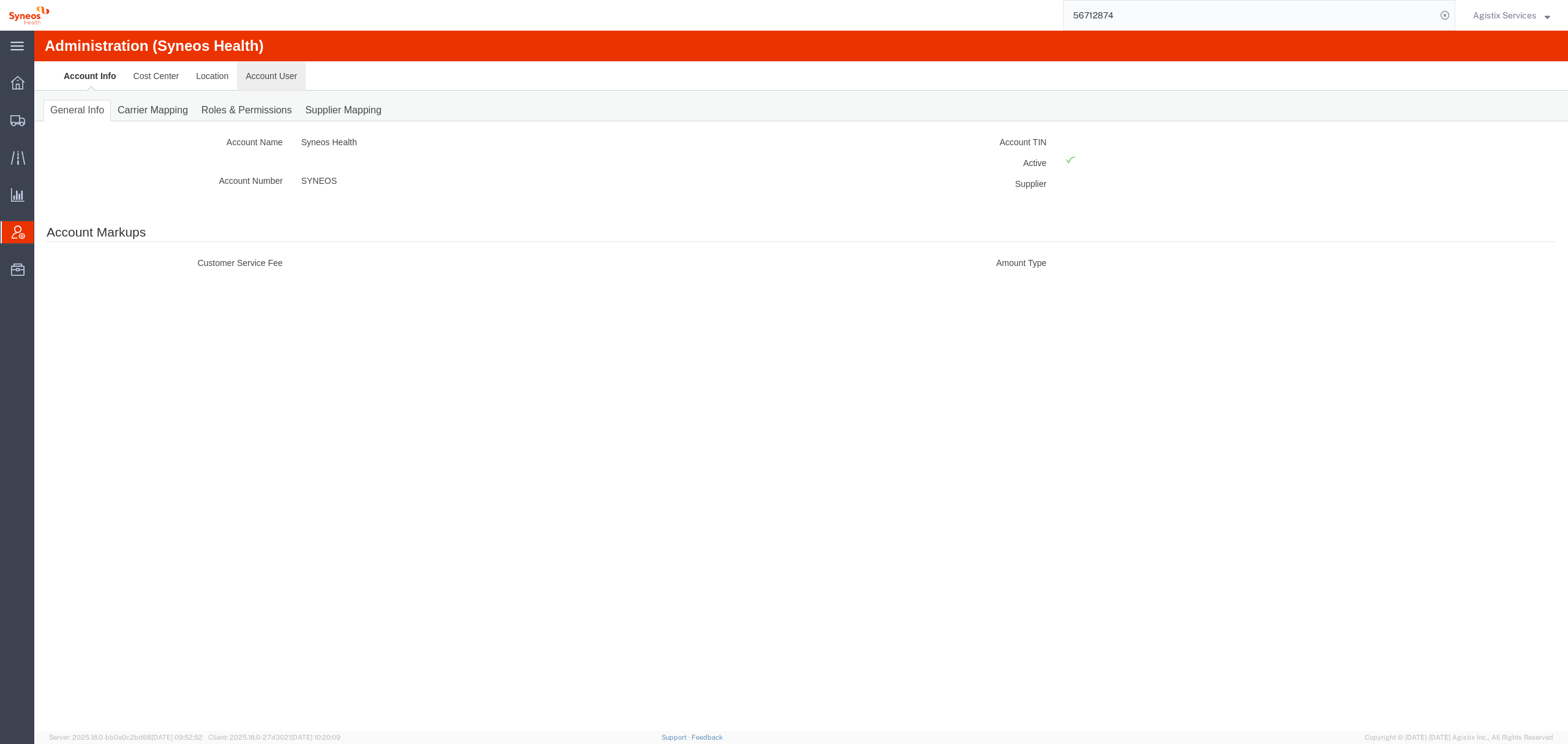
click at [278, 73] on link "Account User" at bounding box center [271, 75] width 69 height 29
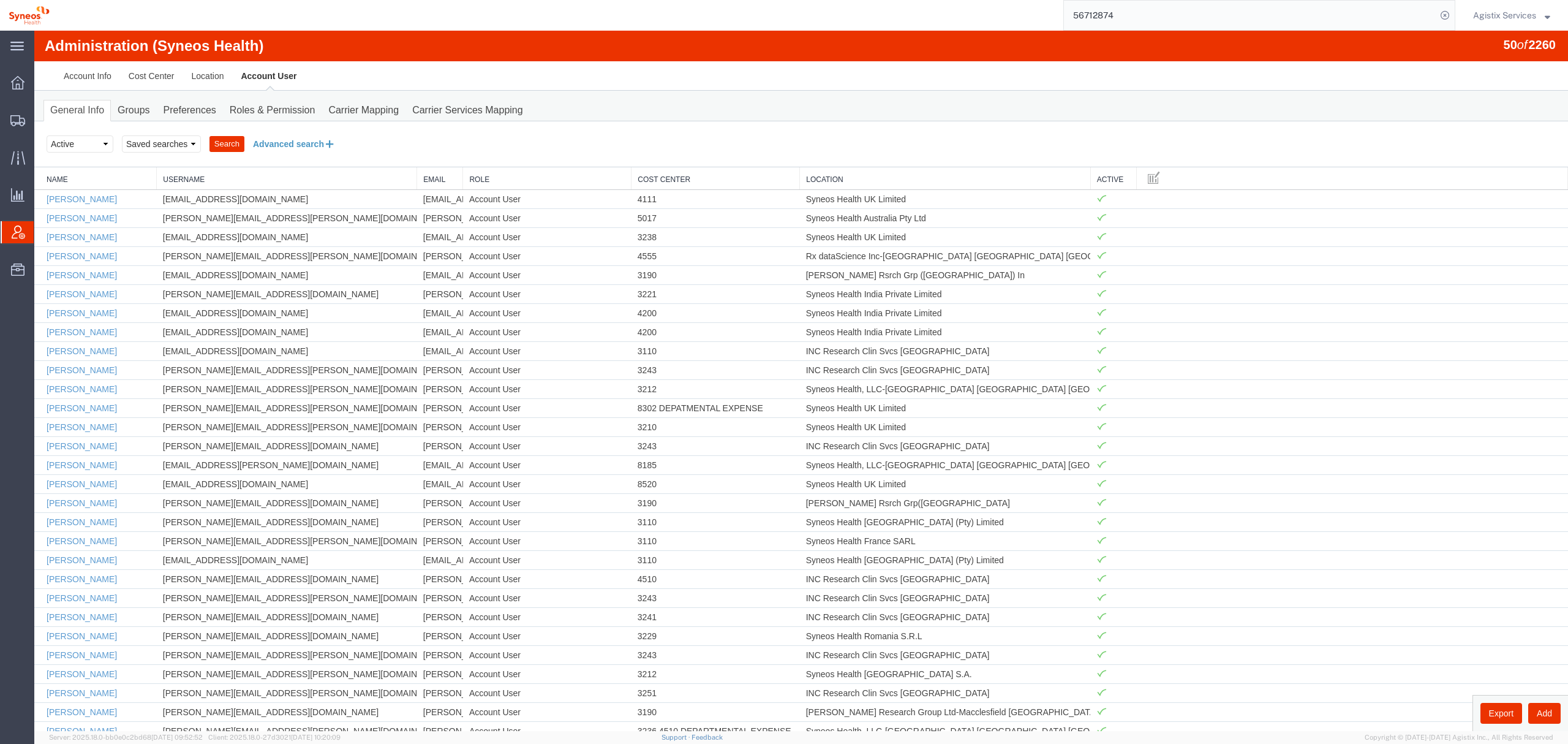
click at [311, 135] on button "Advanced search" at bounding box center [294, 144] width 100 height 21
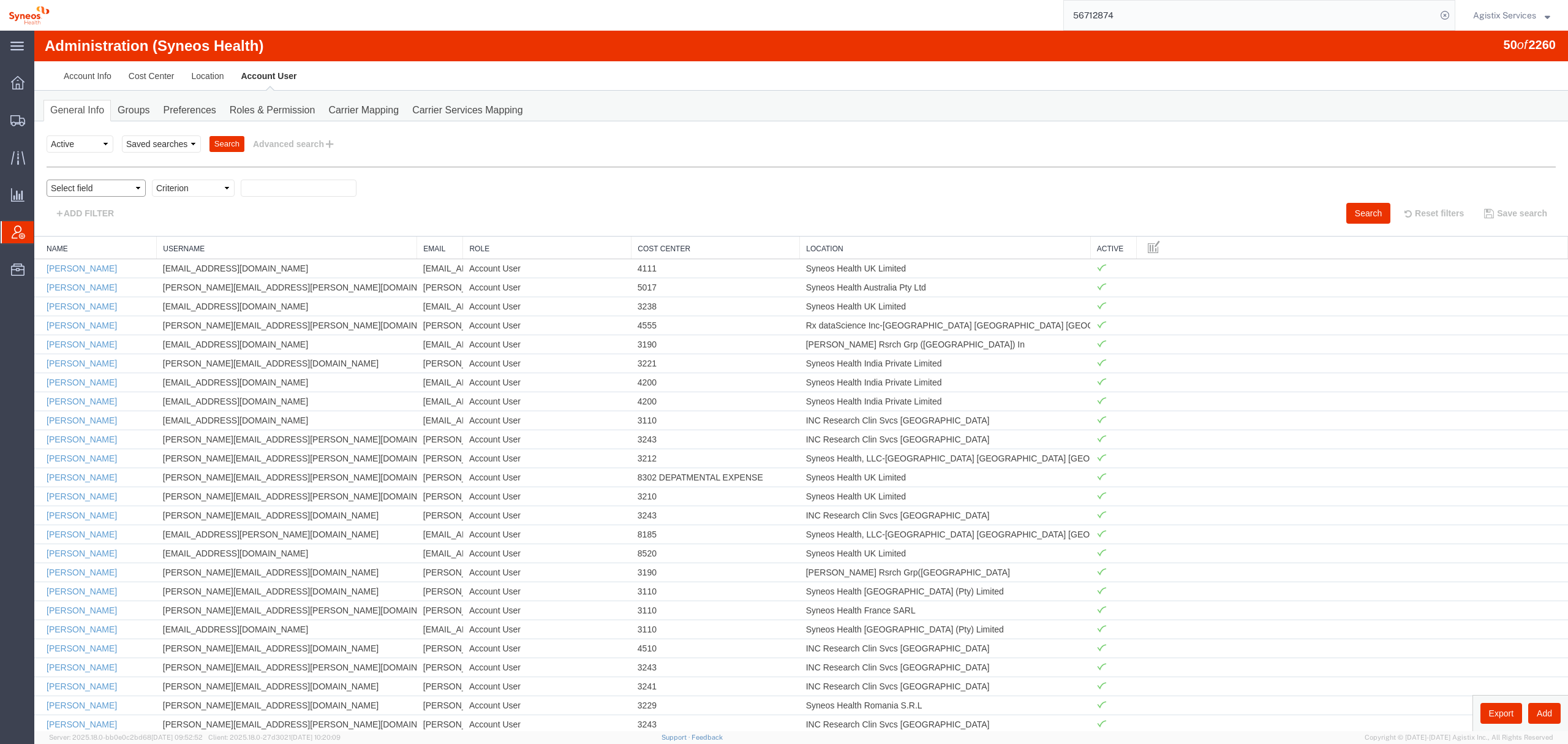
drag, startPoint x: 119, startPoint y: 197, endPoint x: 110, endPoint y: 197, distance: 9.0
click at [118, 197] on select "Select field Cost Center Email Location Name Role Username" at bounding box center [96, 187] width 99 height 17
select select "personName"
click at [47, 179] on select "Select field Cost Center Email Location Name Role Username" at bounding box center [96, 187] width 99 height 17
click at [175, 189] on select "Criterion contains does not contain is is blank is not blank starts with" at bounding box center [193, 187] width 83 height 17
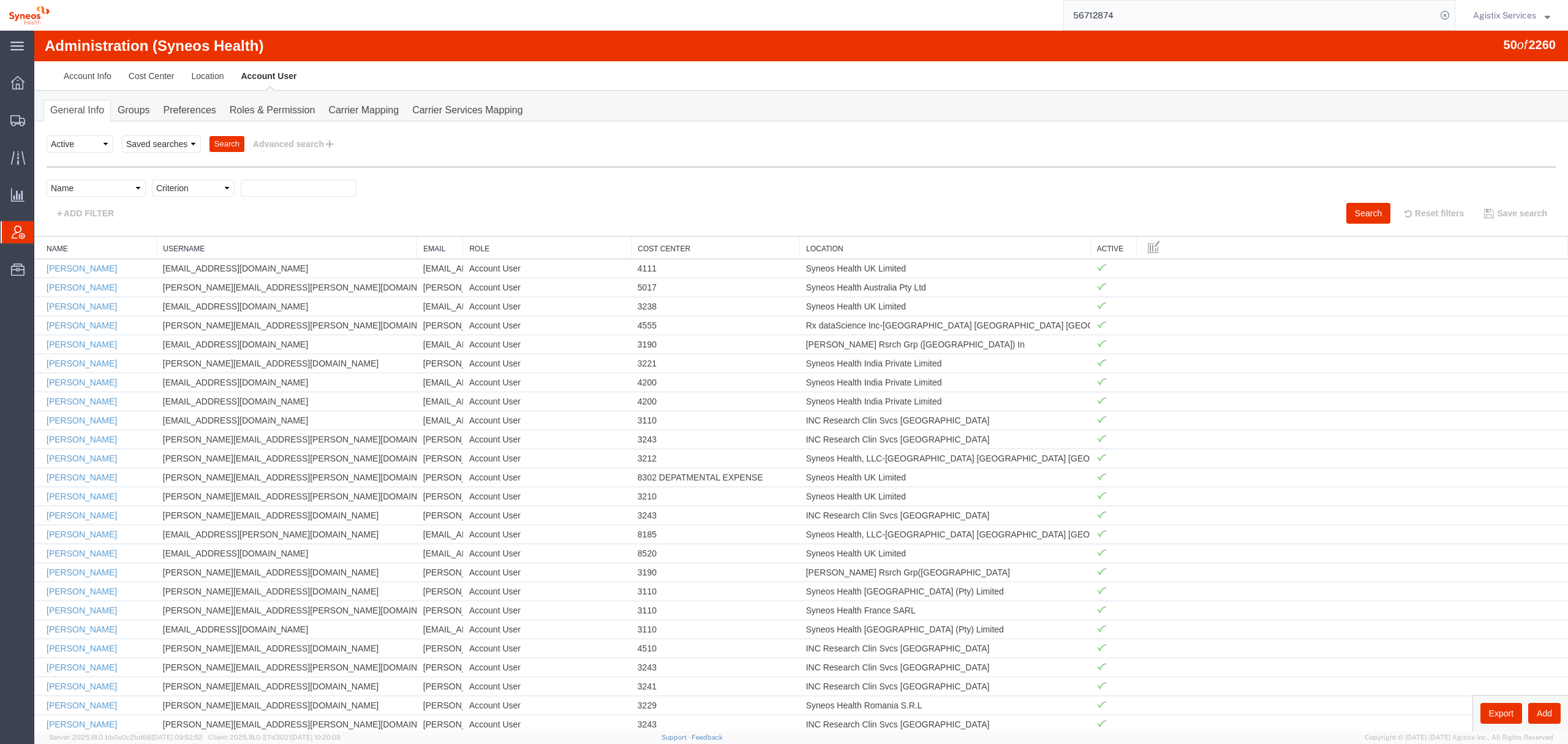
select select "contains"
click at [152, 179] on select "Criterion contains does not contain is is blank is not blank starts with" at bounding box center [193, 187] width 83 height 17
click at [309, 185] on input "text" at bounding box center [299, 187] width 116 height 17
type input "natan"
click at [1362, 212] on button "Search" at bounding box center [1368, 213] width 44 height 21
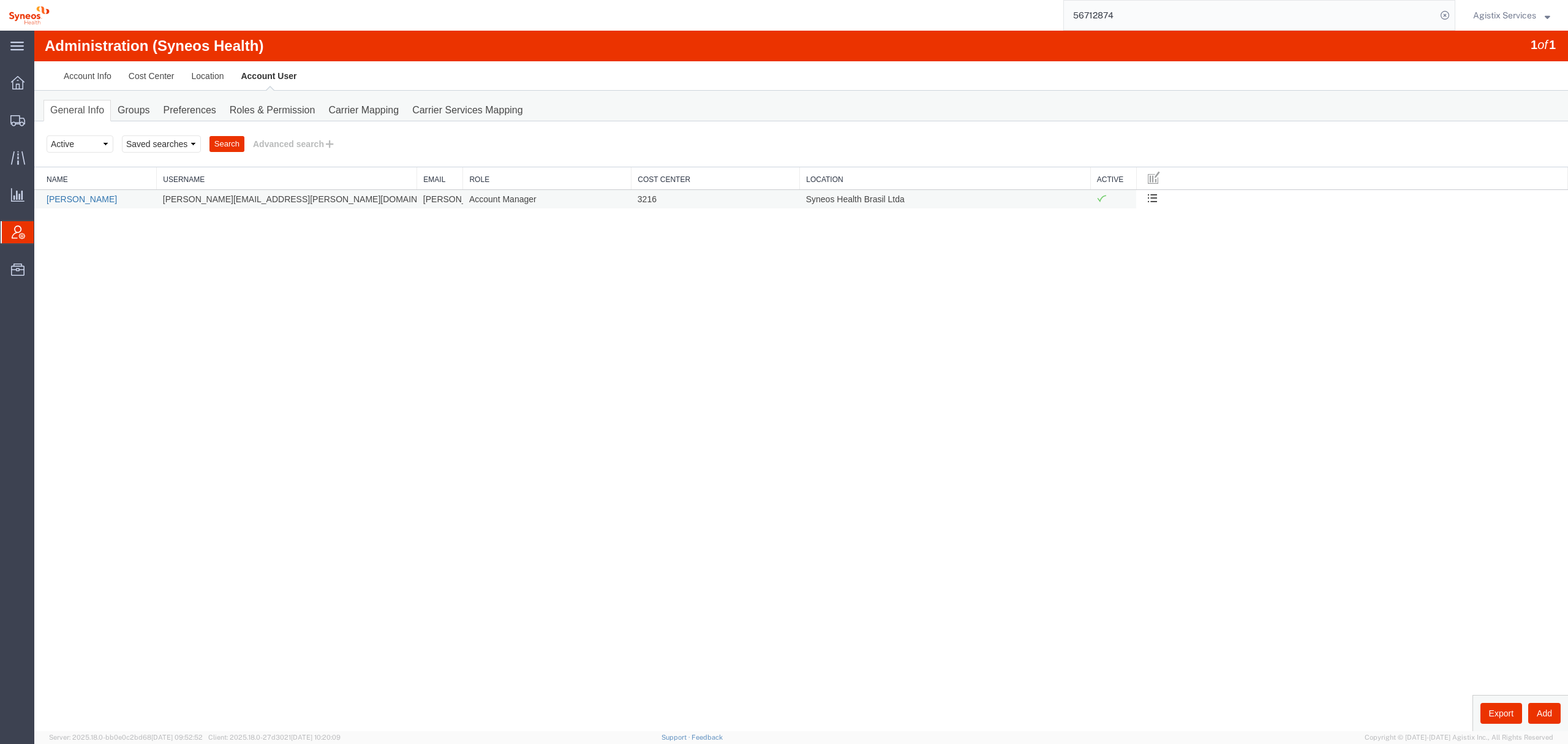
click at [86, 202] on link "Natan Tateishi" at bounding box center [82, 199] width 71 height 10
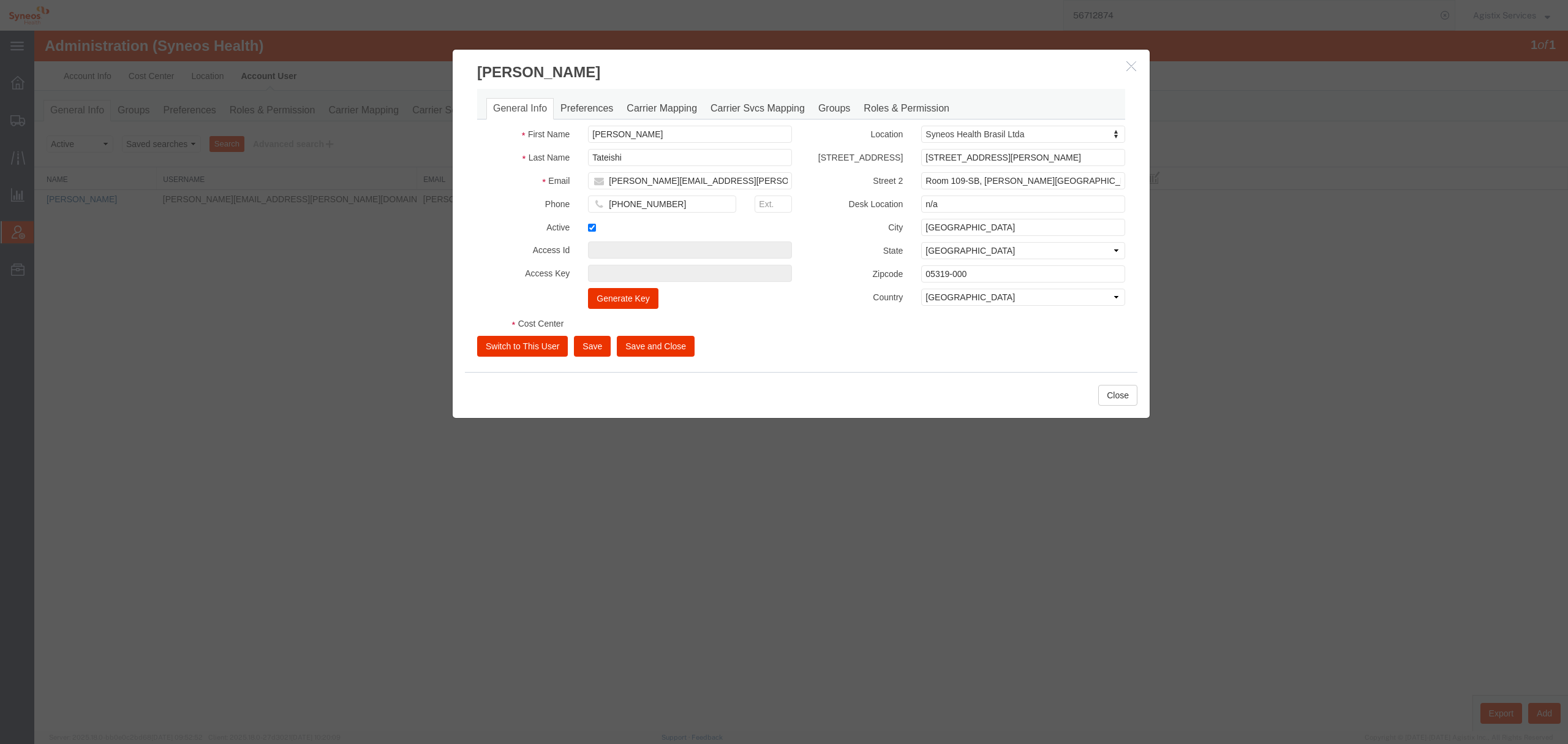
select select "DEPARTMENT"
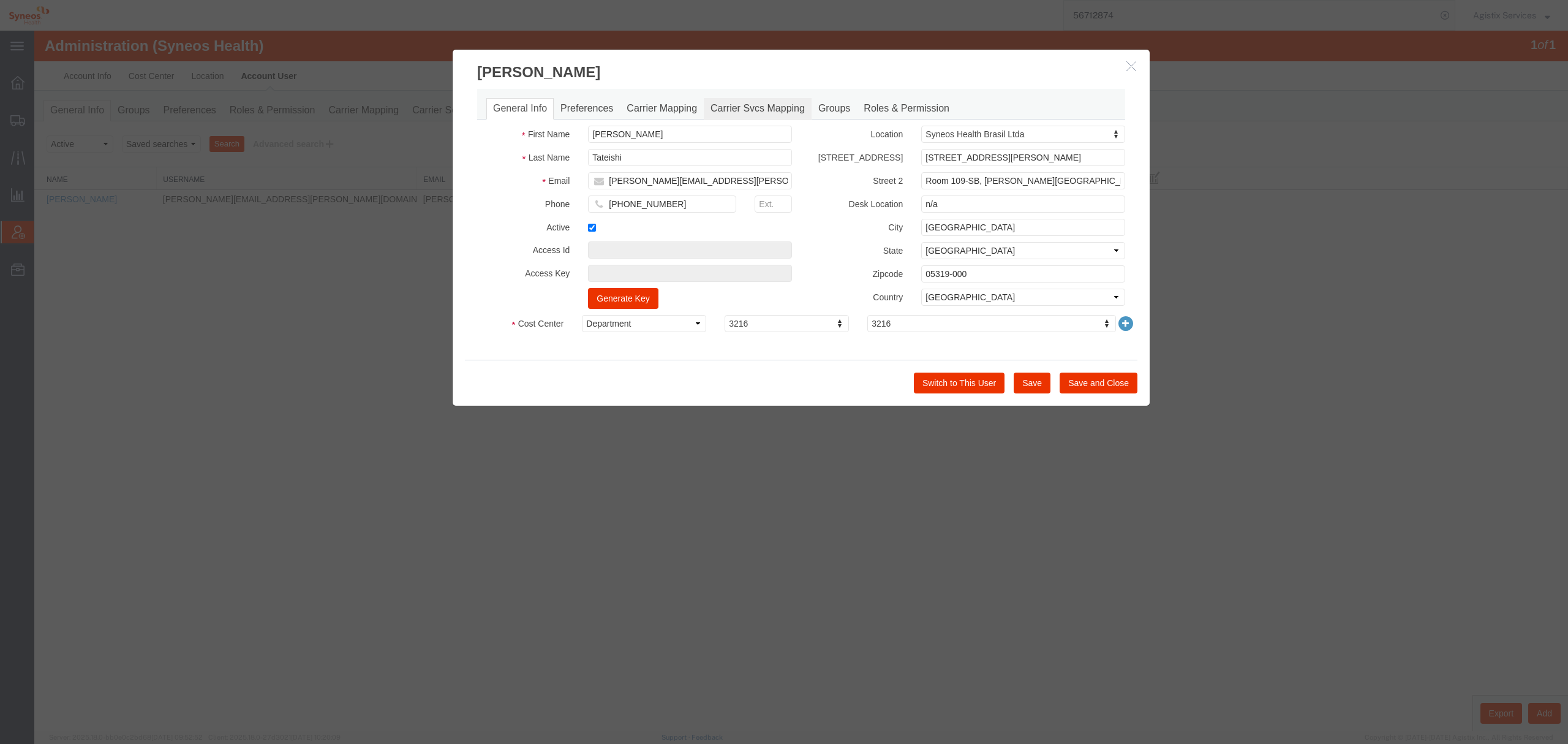
click at [754, 108] on link "Carrier Svcs Mapping" at bounding box center [757, 109] width 108 height 22
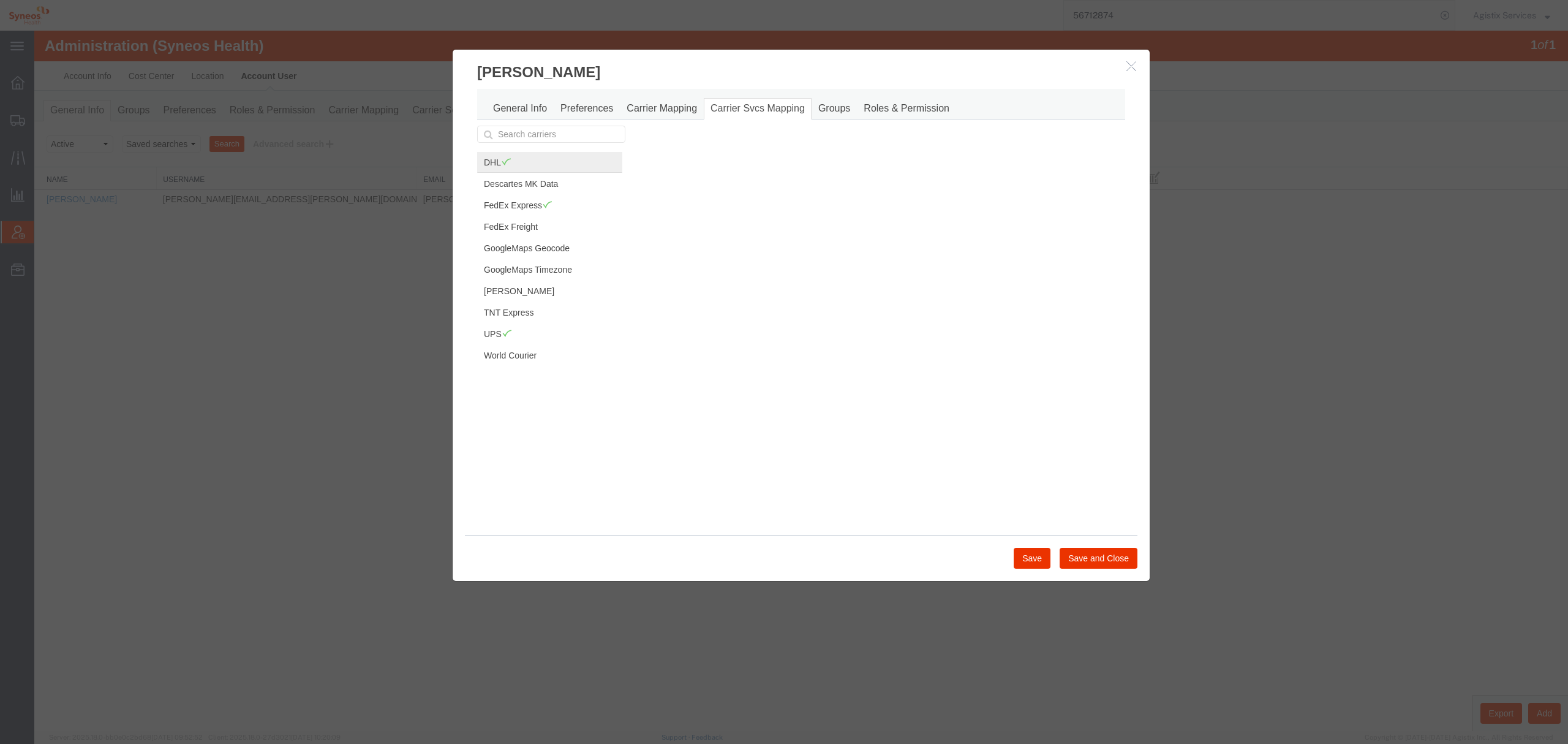
click at [544, 160] on link "DHL" at bounding box center [550, 162] width 145 height 21
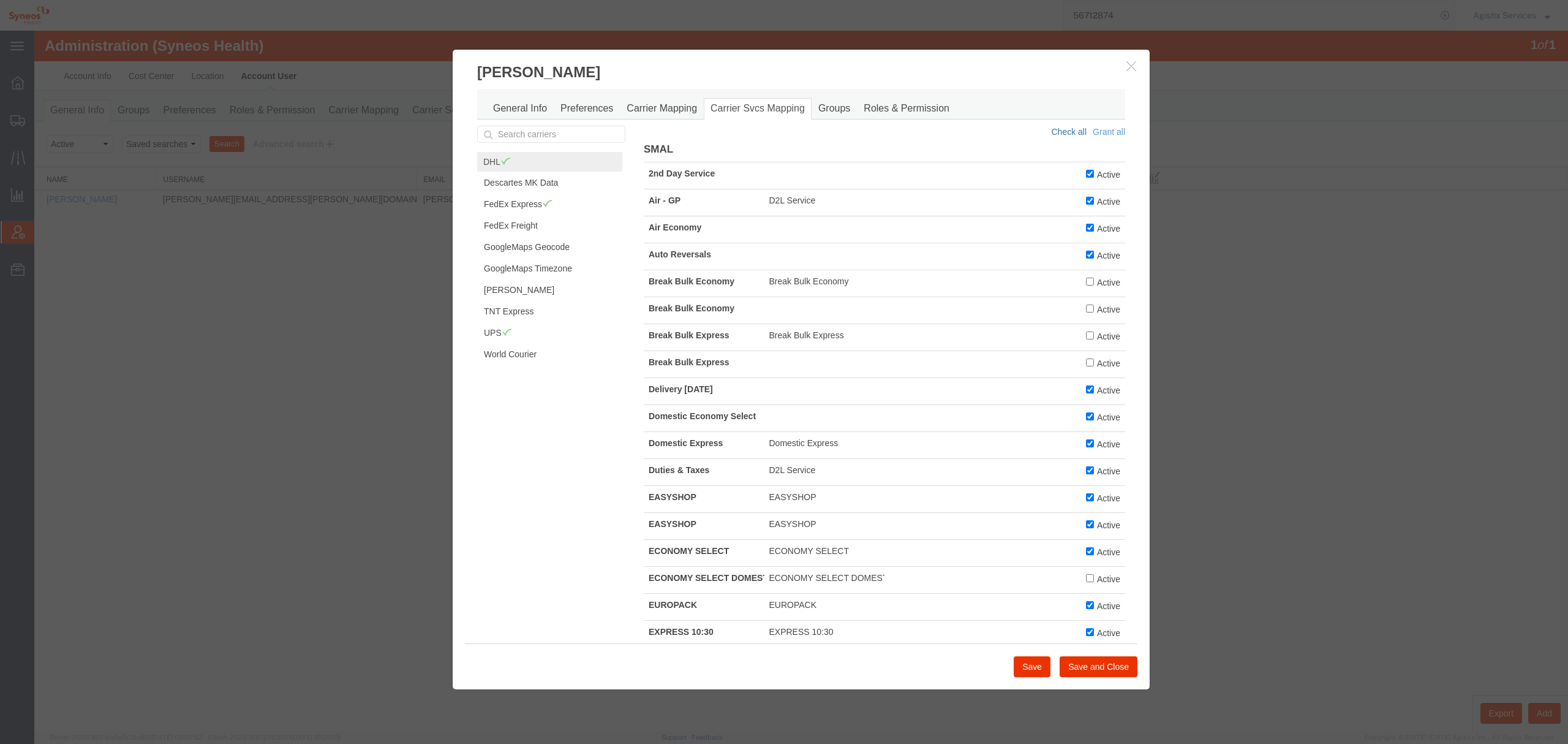
click at [1064, 131] on link "Check all" at bounding box center [1069, 132] width 35 height 10
checkbox input "true"
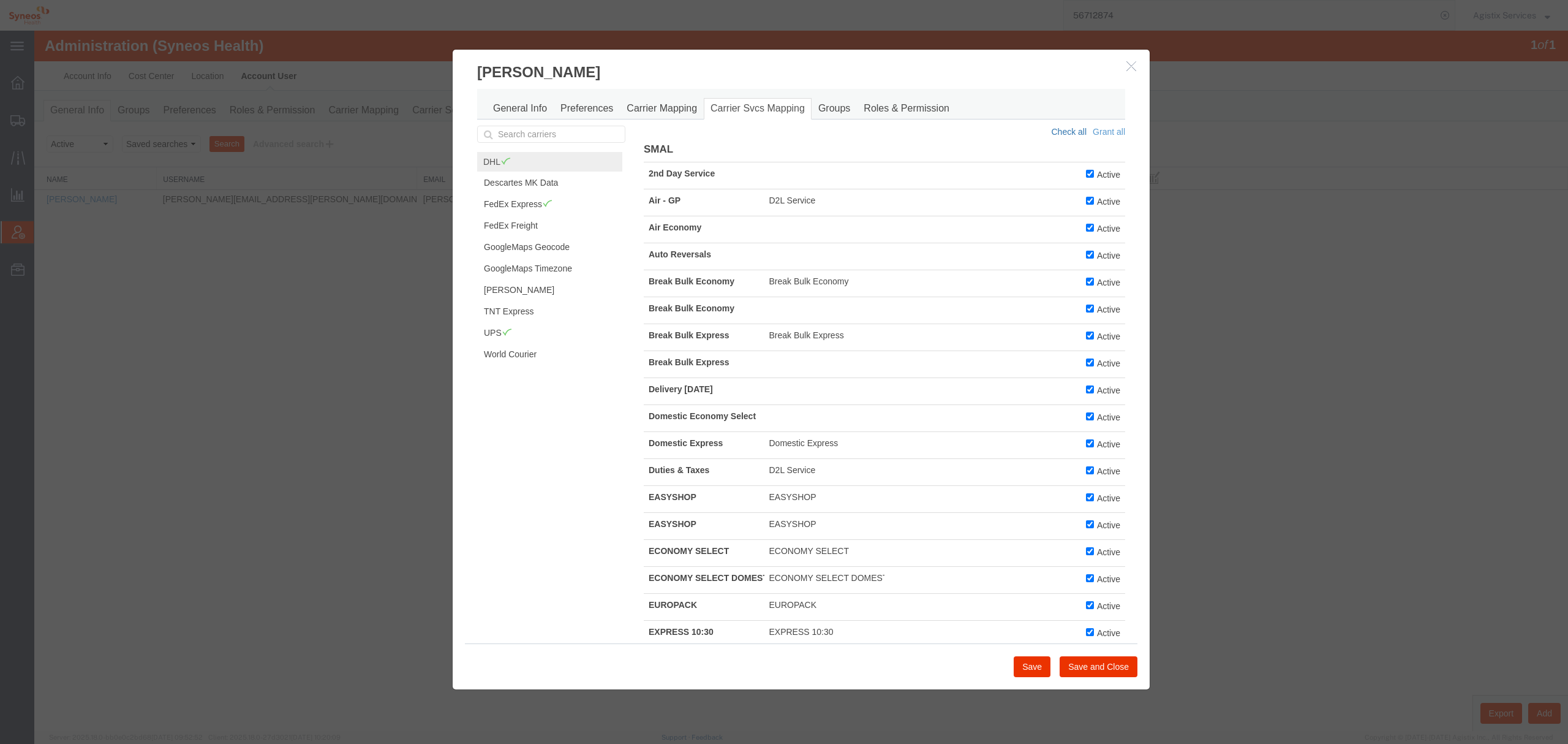
checkbox input "true"
click at [1115, 672] on button "Save and Close" at bounding box center [1098, 667] width 78 height 21
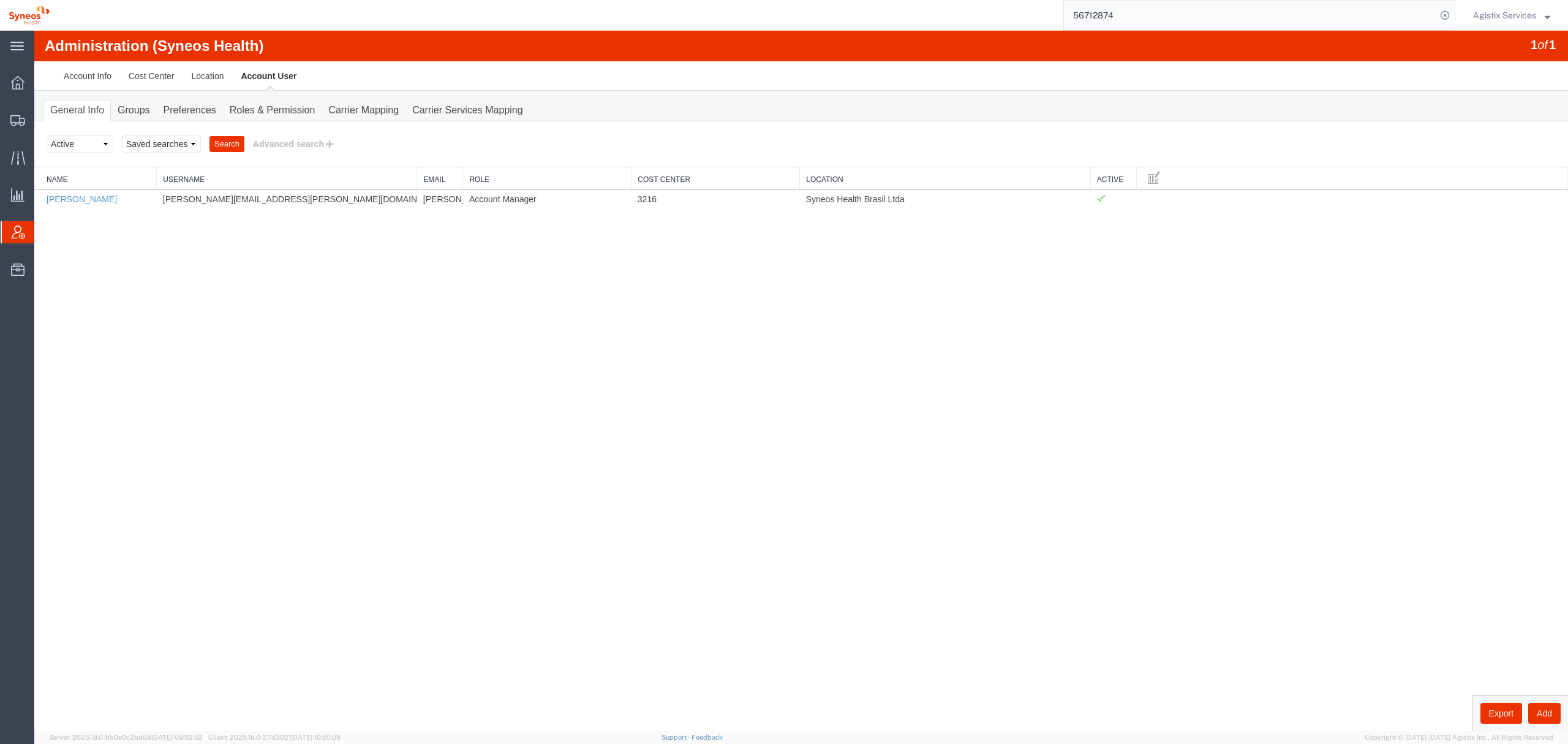
drag, startPoint x: 1125, startPoint y: 5, endPoint x: 902, endPoint y: 15, distance: 223.2
click at [944, 12] on div "56712874" at bounding box center [757, 15] width 1397 height 31
paste input "25137589"
type input "5251375894"
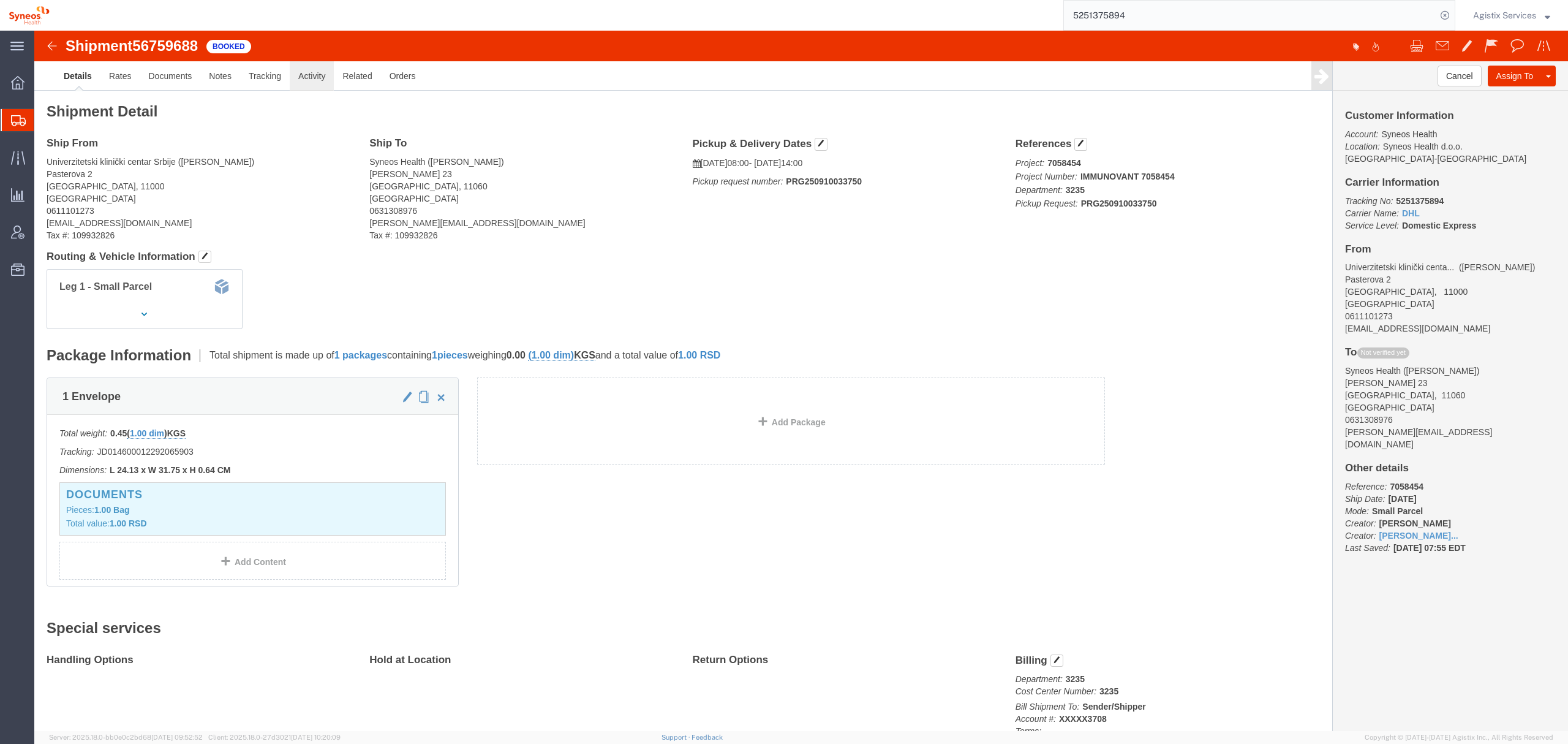
click link "Activity"
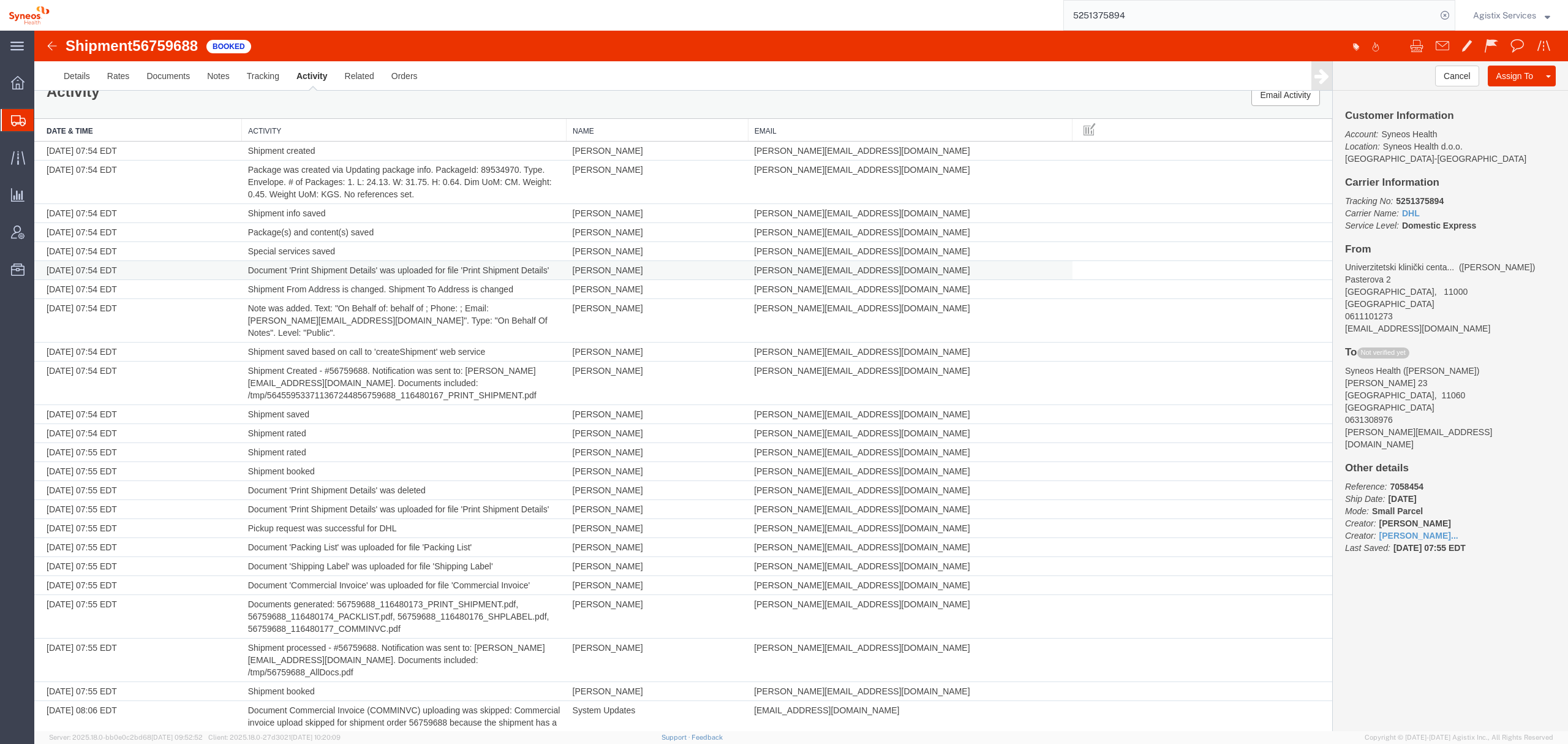
scroll to position [38, 0]
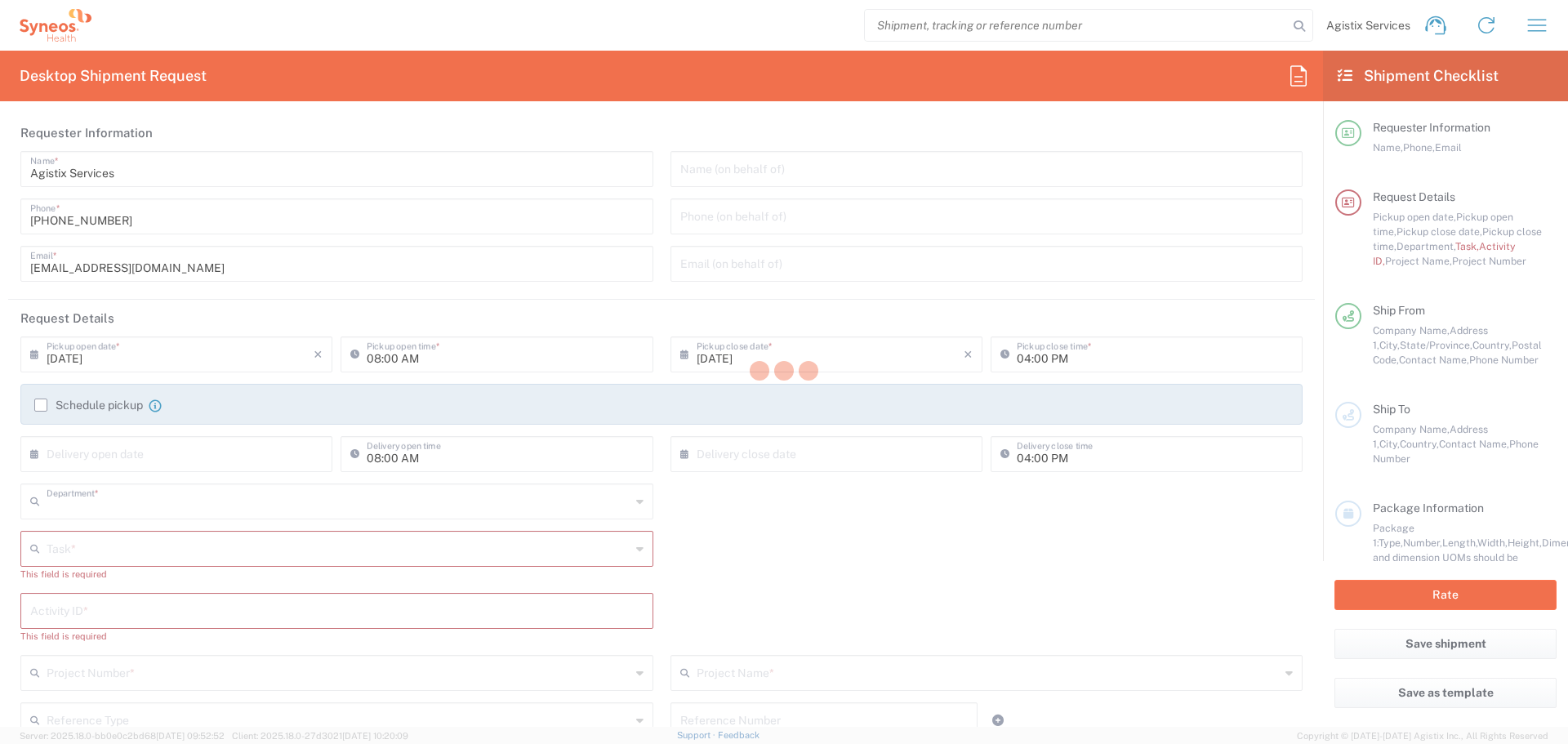
type input "4510"
type input "[US_STATE]"
type input "[GEOGRAPHIC_DATA]"
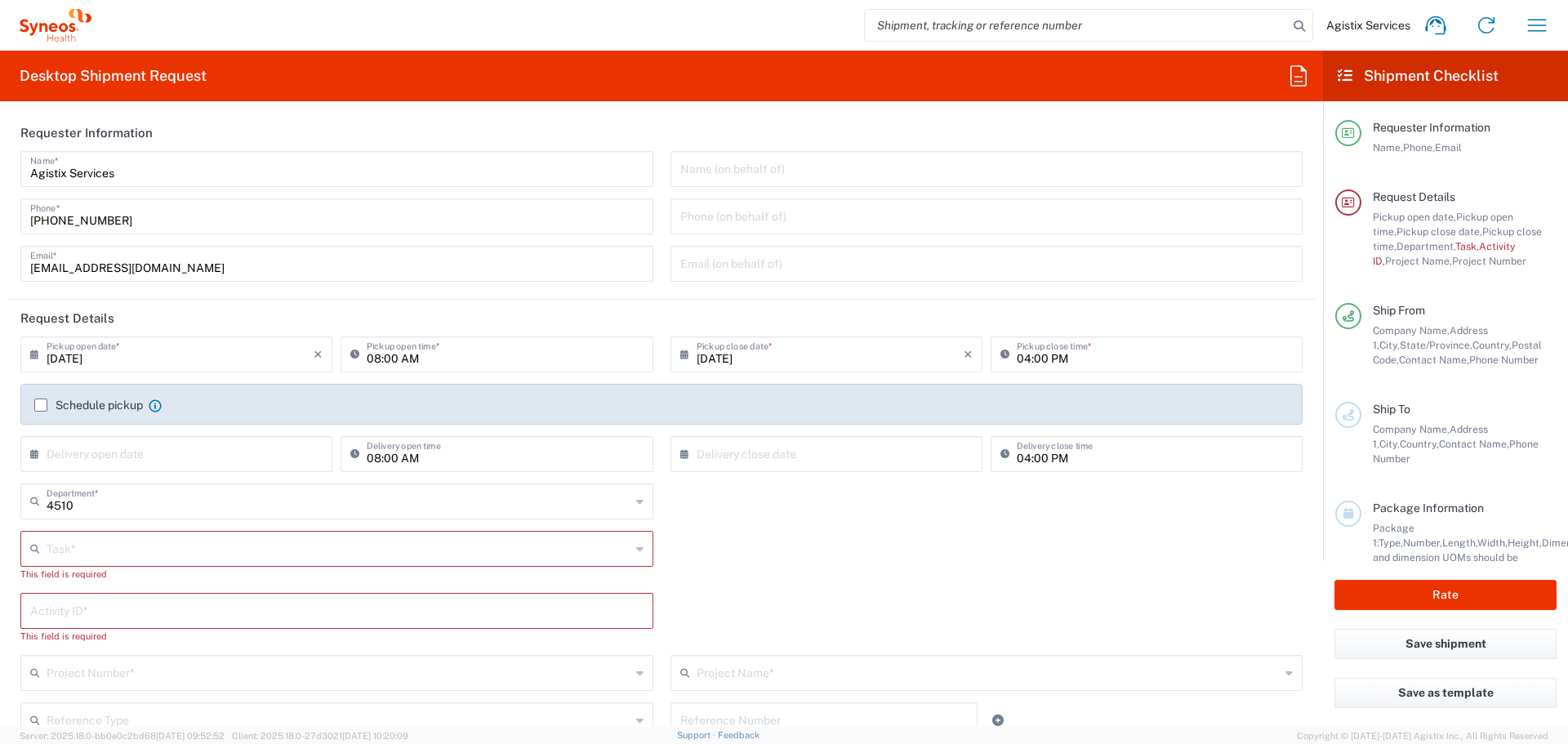
type input "Syneos Health Communications-[GEOGRAPHIC_DATA] [GEOGRAPHIC_DATA]"
click at [1108, 35] on input "search" at bounding box center [1077, 25] width 423 height 31
paste input "56759546"
type input "56759546"
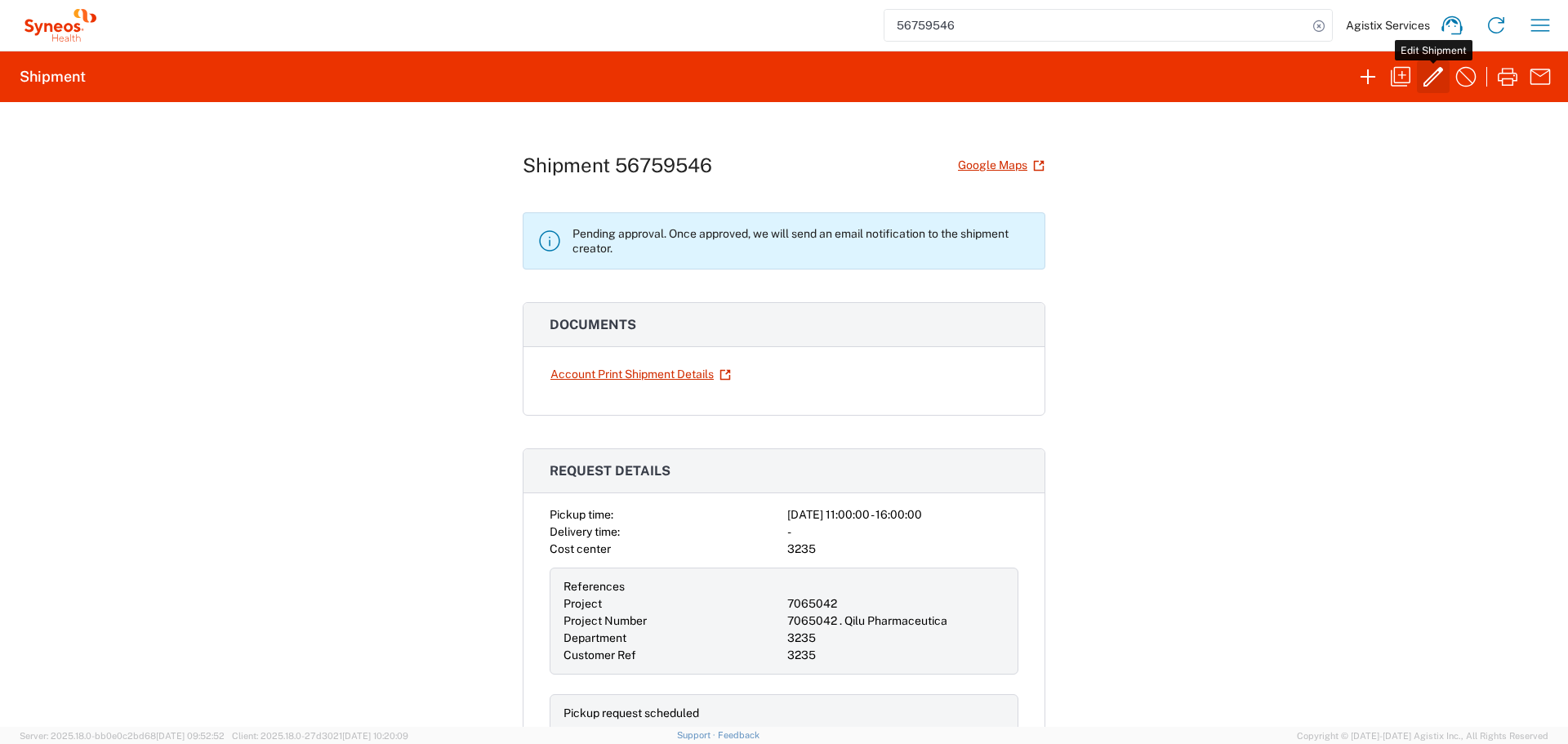
click at [1431, 81] on icon "button" at bounding box center [1433, 77] width 20 height 20
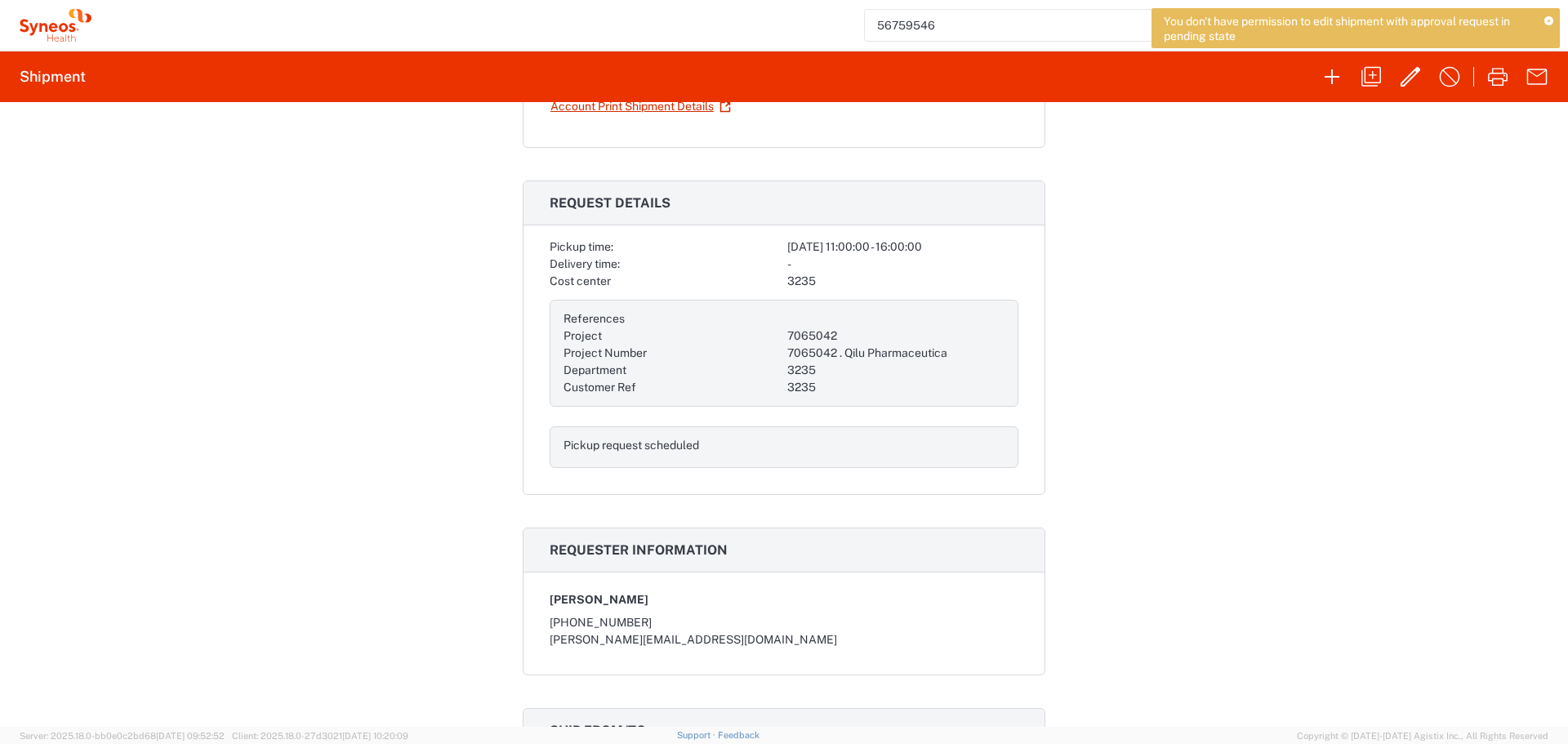
scroll to position [81, 0]
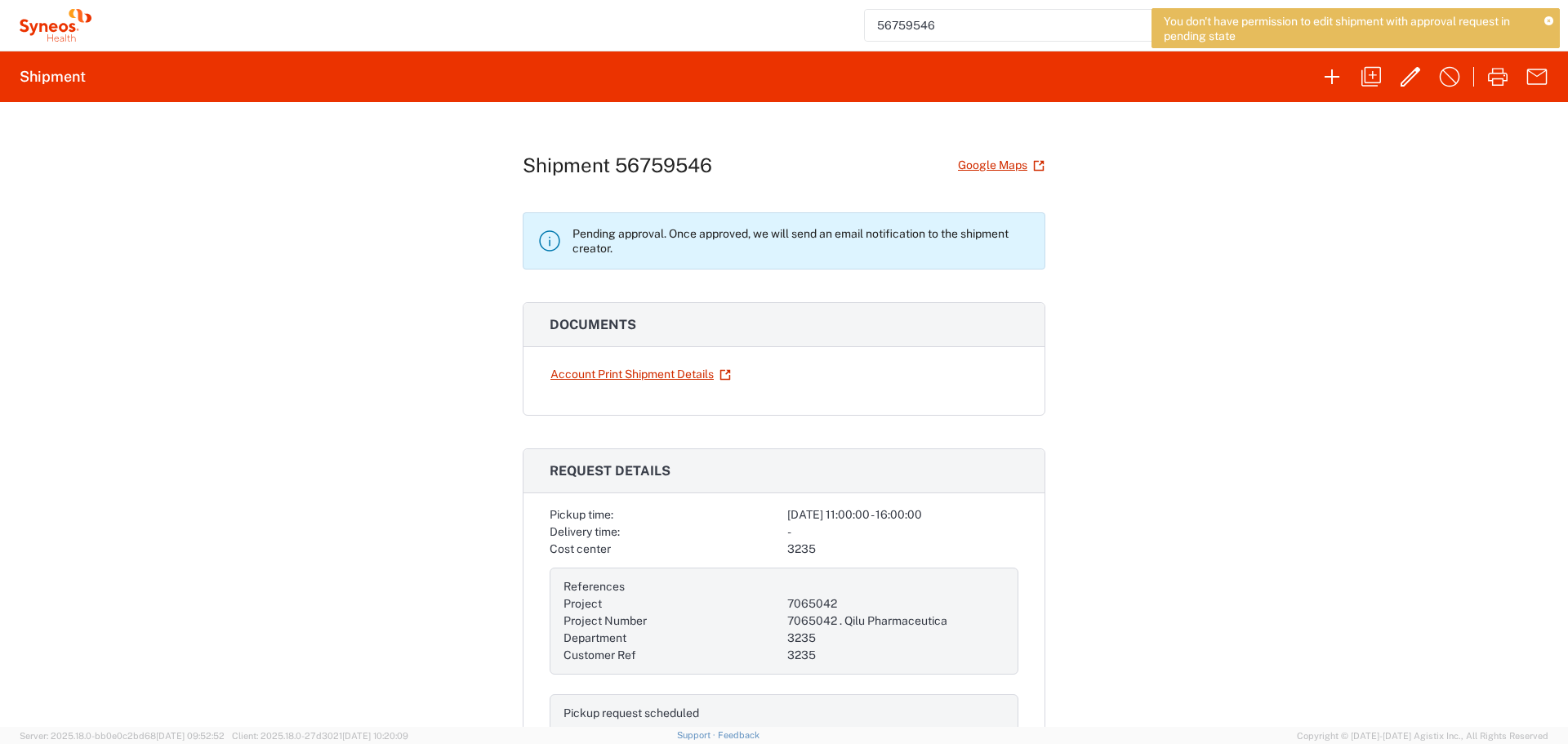
drag, startPoint x: 1554, startPoint y: 15, endPoint x: 1545, endPoint y: 20, distance: 10.3
click at [1554, 15] on div "You don't have permission to edit shipment with approval request in pending sta…" at bounding box center [1355, 28] width 408 height 40
click at [1544, 23] on div "You don't have permission to edit shipment with approval request in pending sta…" at bounding box center [1355, 28] width 408 height 40
click at [1549, 22] on icon at bounding box center [1549, 22] width 9 height 9
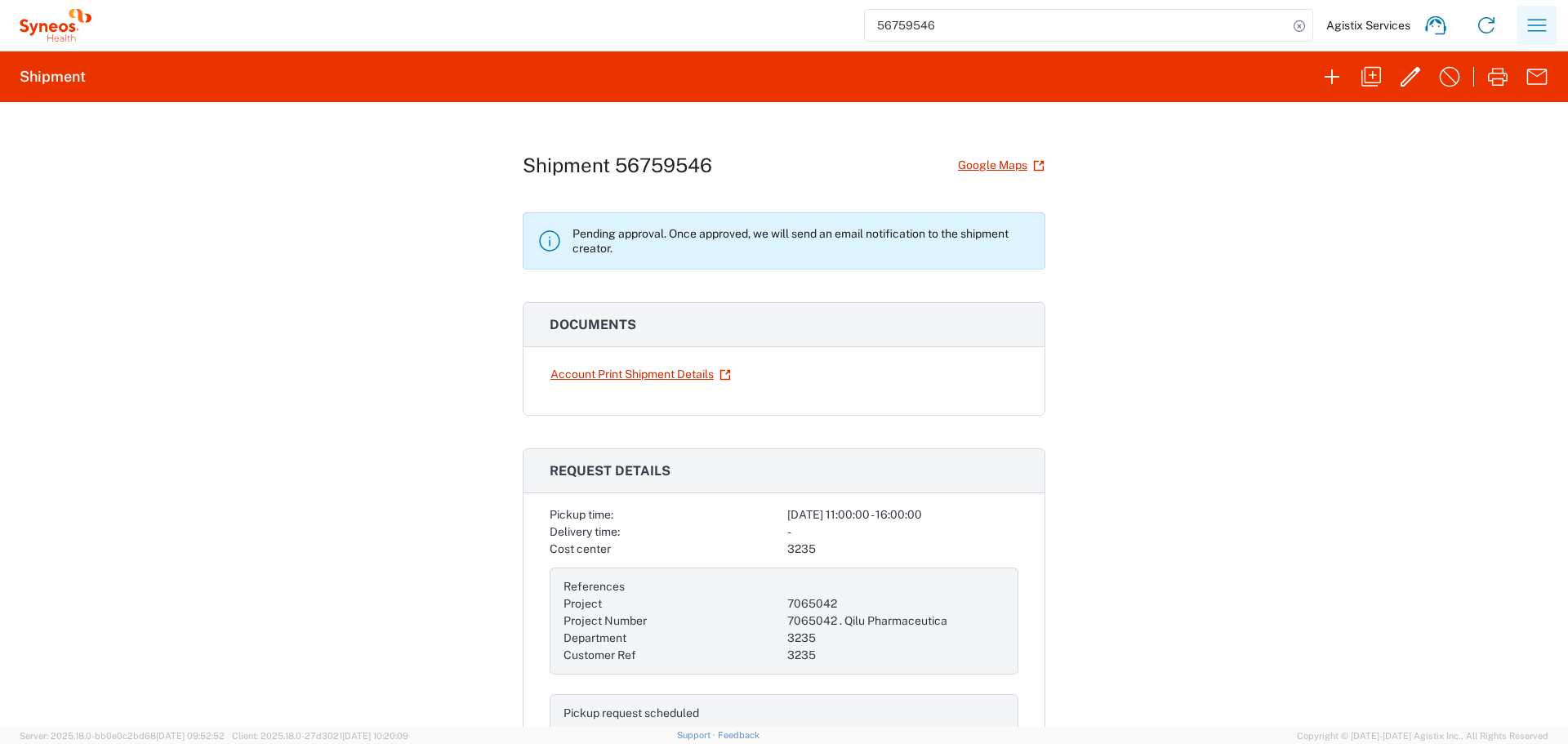
click at [1524, 30] on icon "button" at bounding box center [1536, 25] width 26 height 26
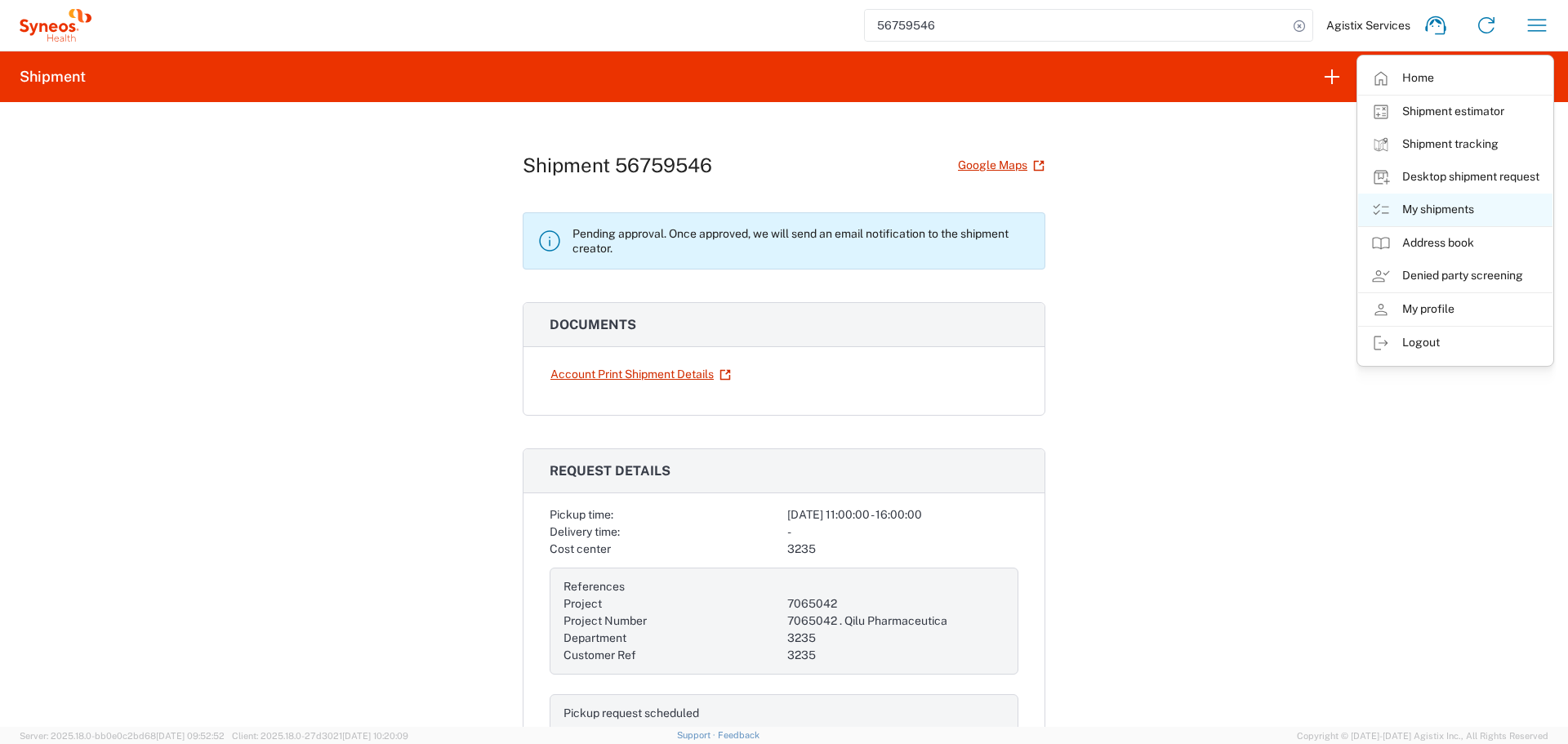
click at [1454, 206] on link "My shipments" at bounding box center [1455, 210] width 195 height 33
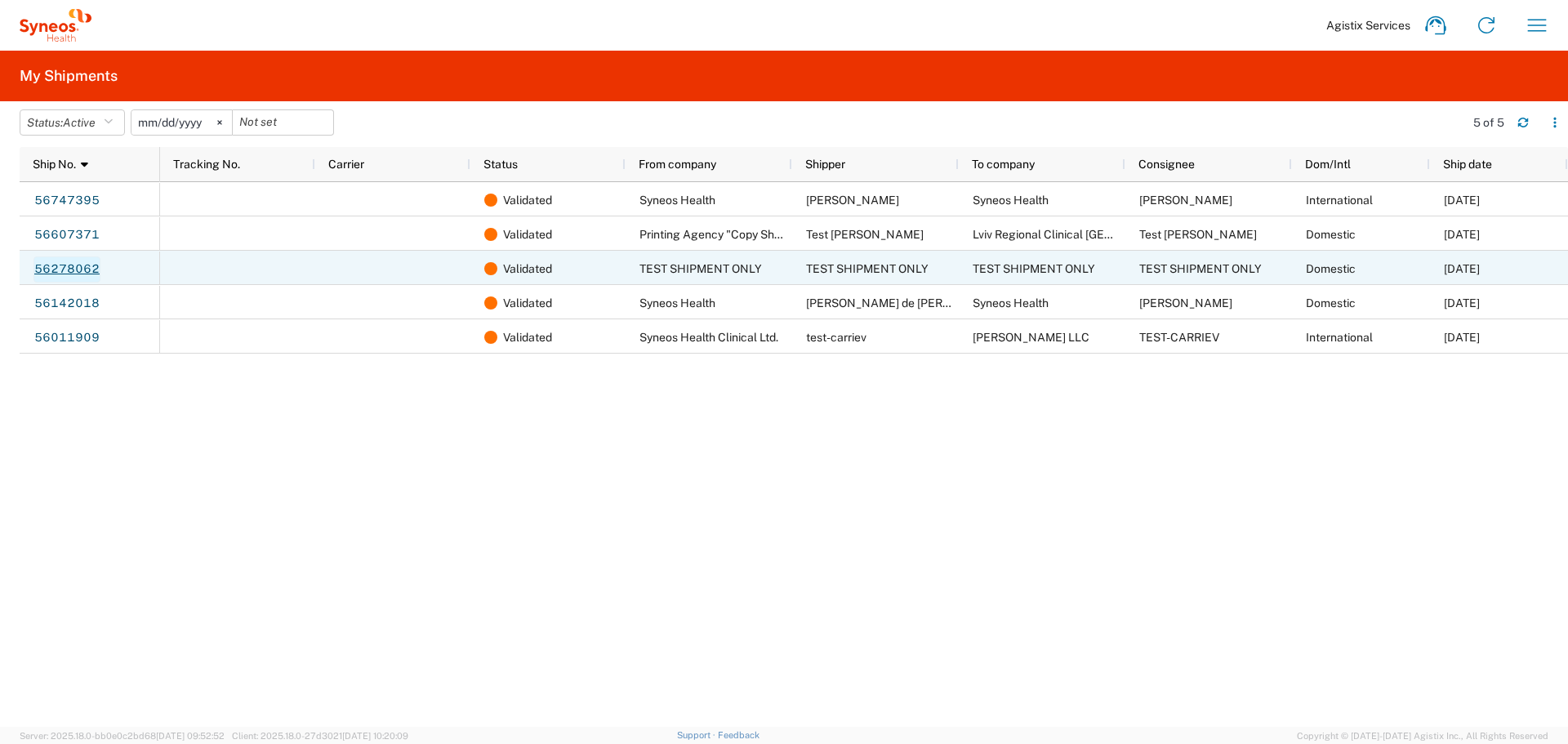
click at [62, 272] on link "56278062" at bounding box center [67, 269] width 67 height 26
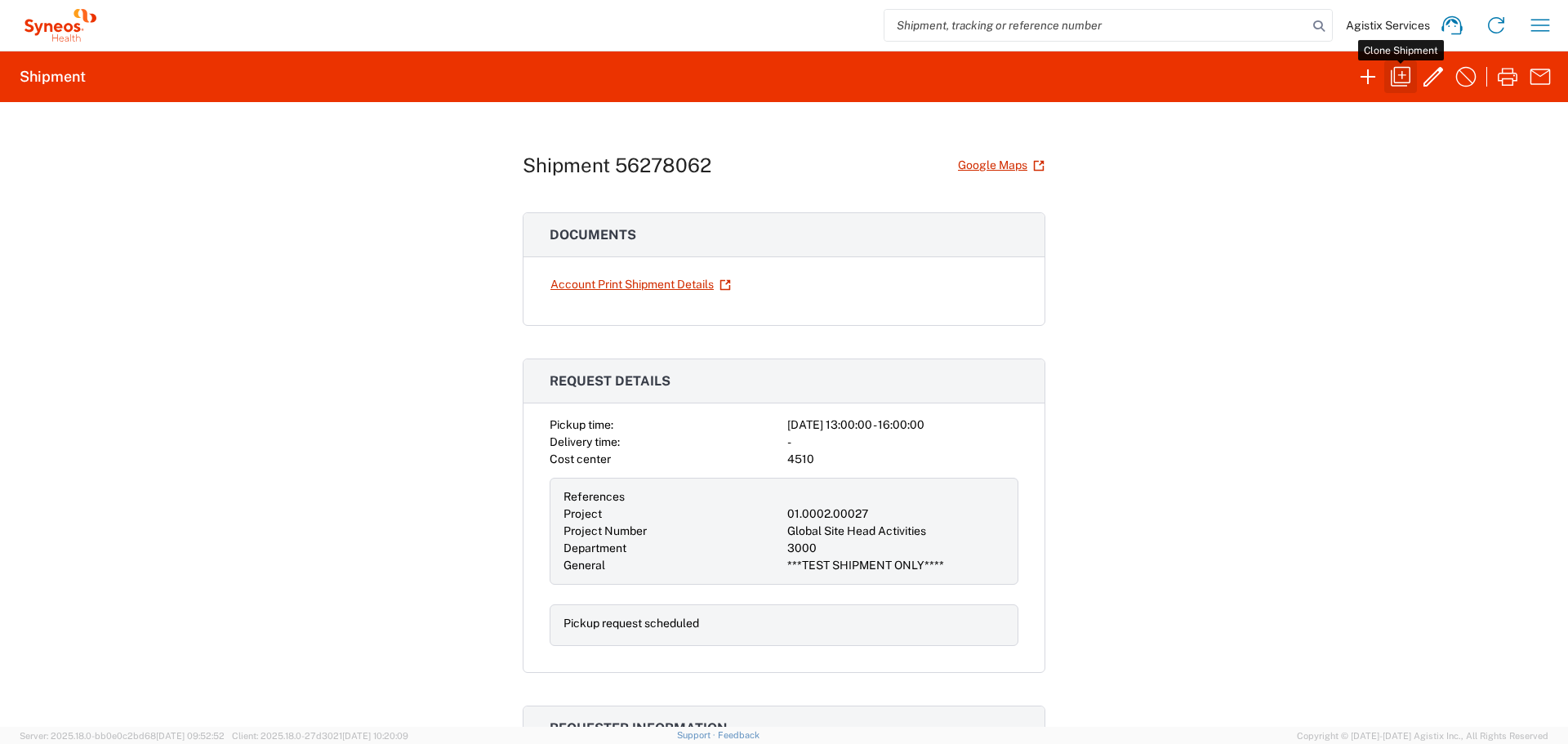
click at [1394, 87] on icon "button" at bounding box center [1400, 76] width 26 height 26
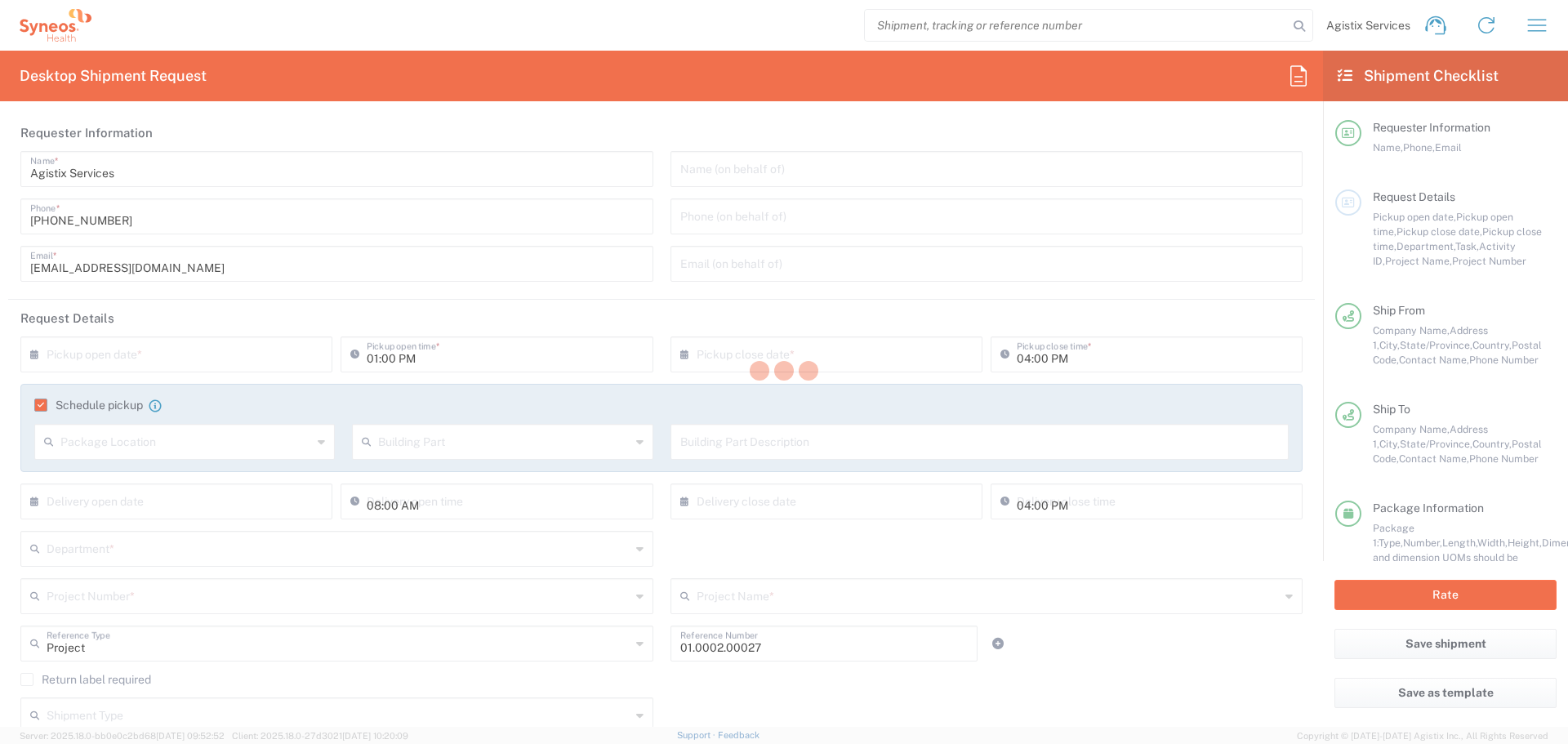
type input "[US_STATE]"
type input "Your Packaging"
type input "Dry Ice"
